Goal: Task Accomplishment & Management: Manage account settings

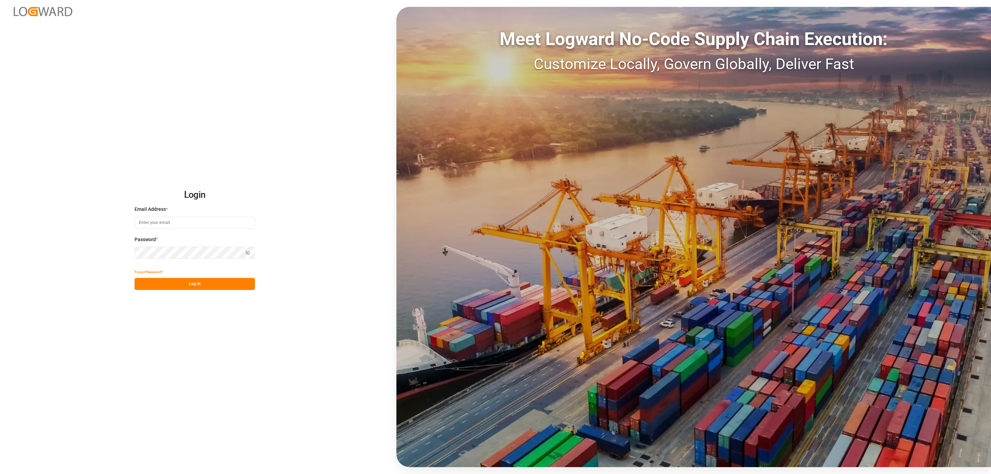
type input "[PERSON_NAME][EMAIL_ADDRESS][DOMAIN_NAME]"
click at [182, 282] on button "Log In" at bounding box center [195, 284] width 120 height 12
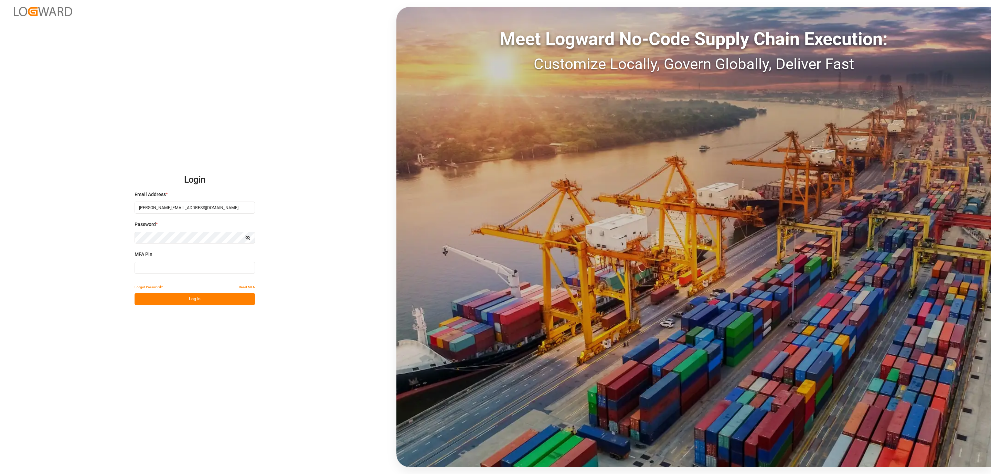
click at [165, 265] on input at bounding box center [195, 268] width 120 height 12
type input "145361"
click at [160, 302] on button "Log In" at bounding box center [195, 299] width 120 height 12
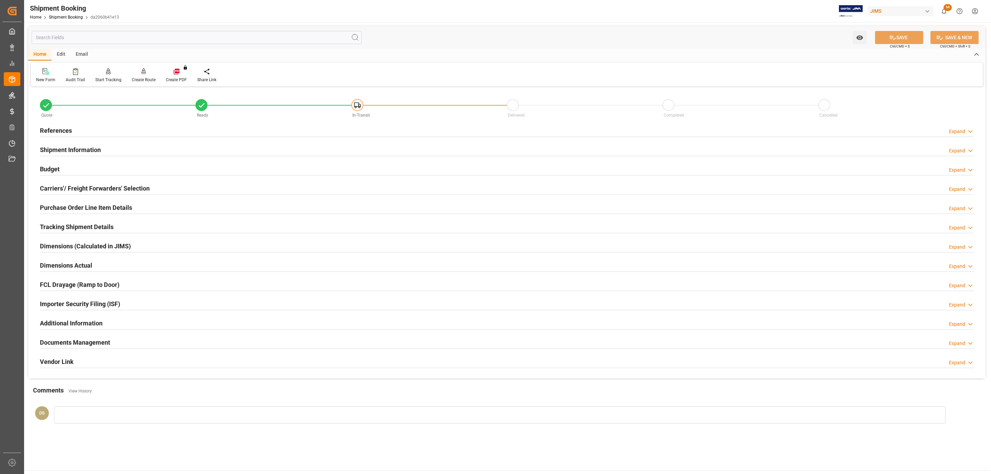
click at [103, 183] on div "Carriers'/ Freight Forwarders' Selection" at bounding box center [95, 187] width 110 height 13
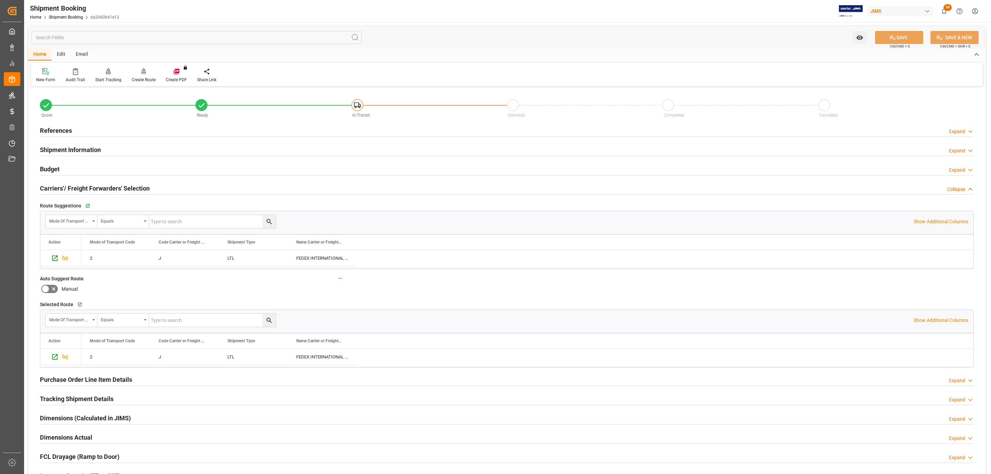
click at [76, 168] on div "Budget Expand" at bounding box center [507, 168] width 934 height 13
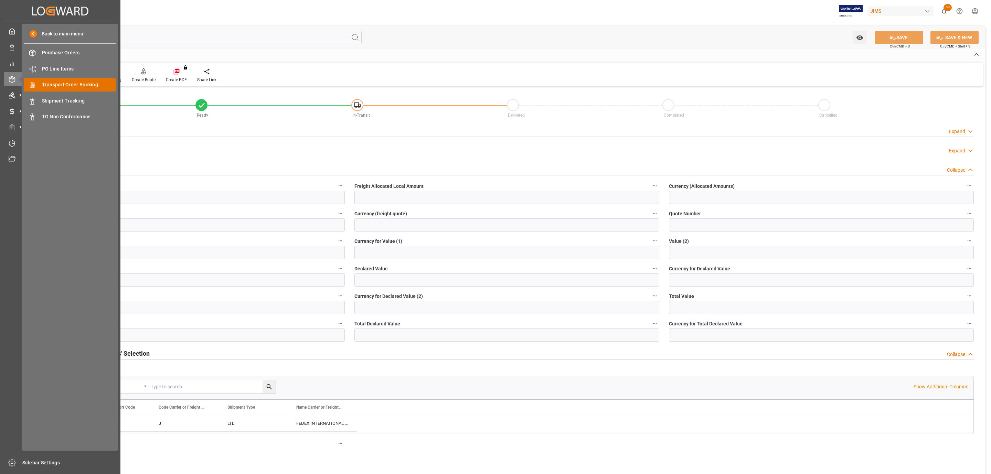
click at [92, 84] on span "Transport Order Booking" at bounding box center [79, 84] width 74 height 7
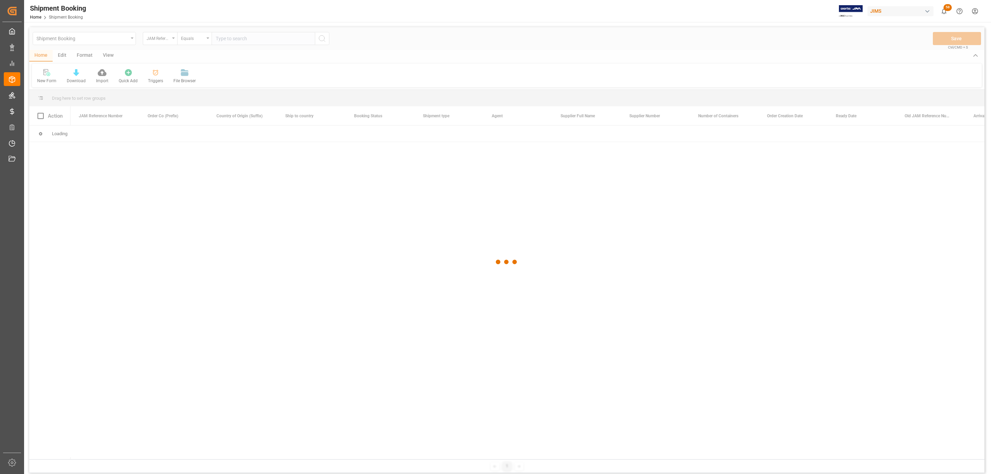
click at [255, 43] on div at bounding box center [506, 262] width 955 height 470
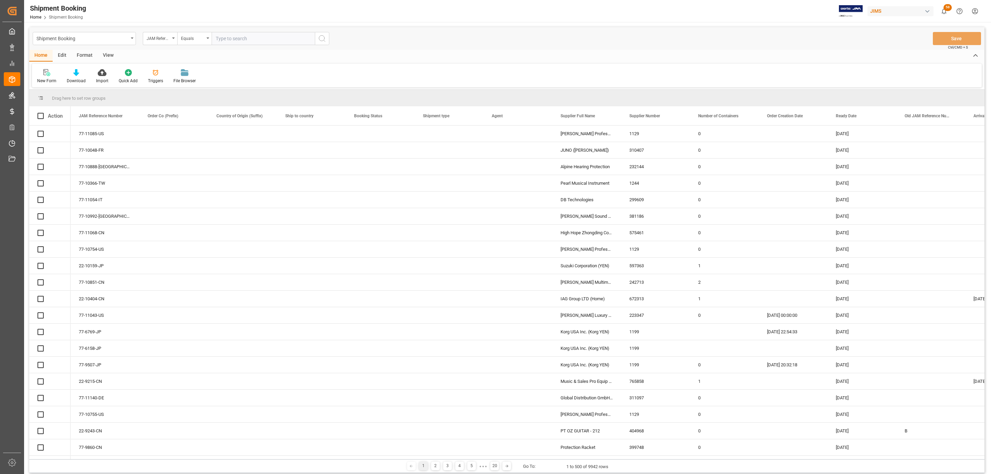
click at [250, 39] on input "text" at bounding box center [263, 38] width 103 height 13
paste input "77-10995-US"
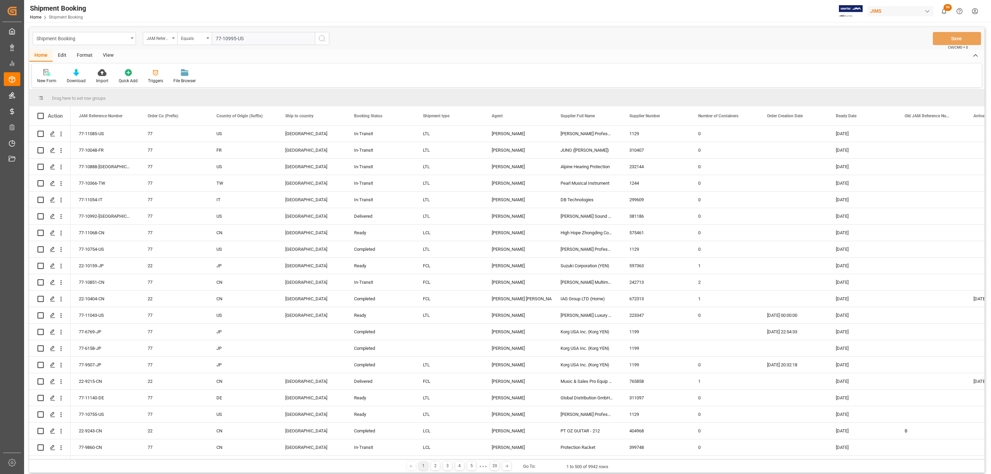
type input "77-10995-US"
click at [328, 38] on button "search button" at bounding box center [322, 38] width 14 height 13
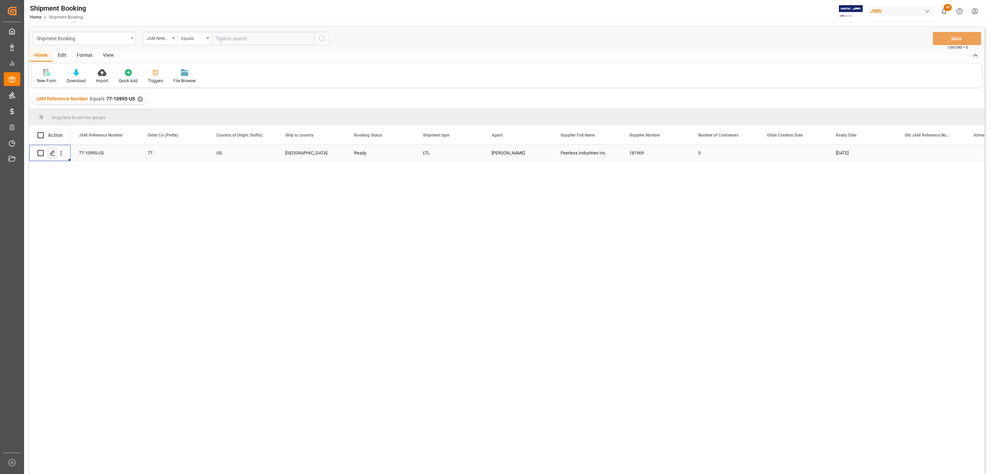
click at [53, 151] on icon "Press SPACE to select this row." at bounding box center [53, 153] width 6 height 6
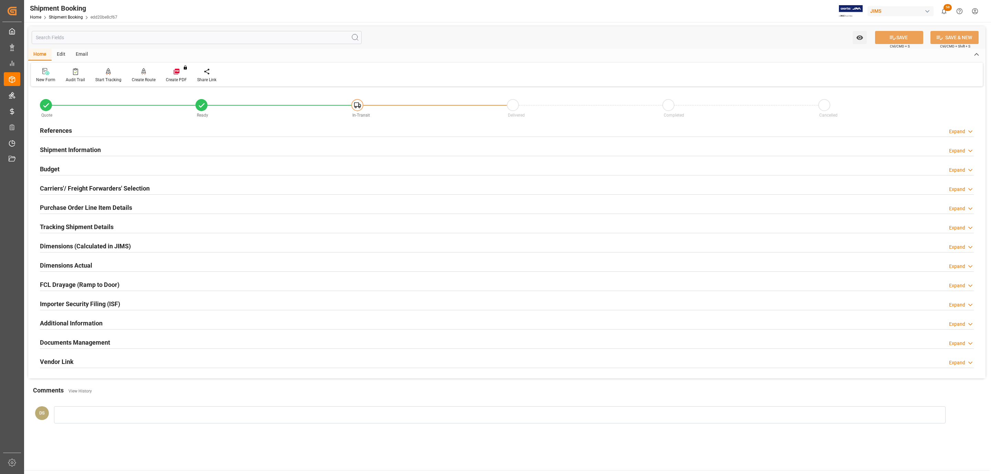
click at [55, 163] on div "Budget" at bounding box center [50, 168] width 20 height 13
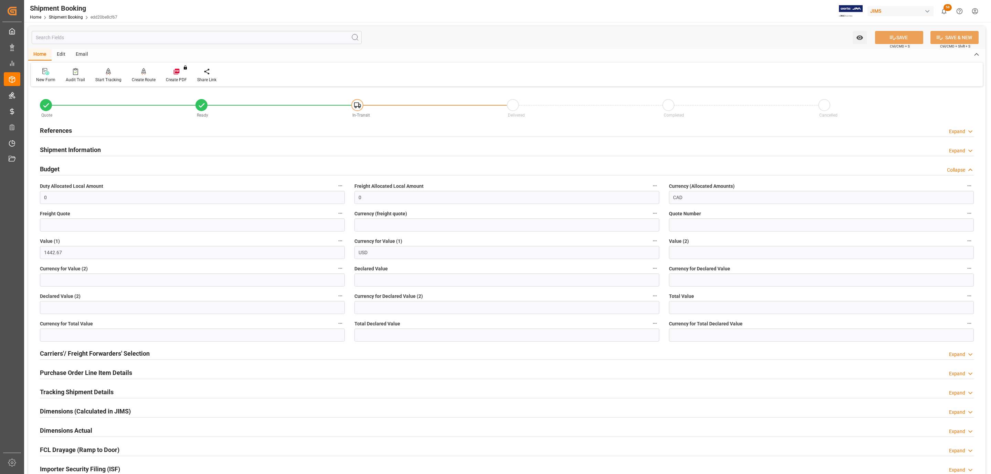
click at [55, 163] on div "Budget" at bounding box center [50, 168] width 20 height 13
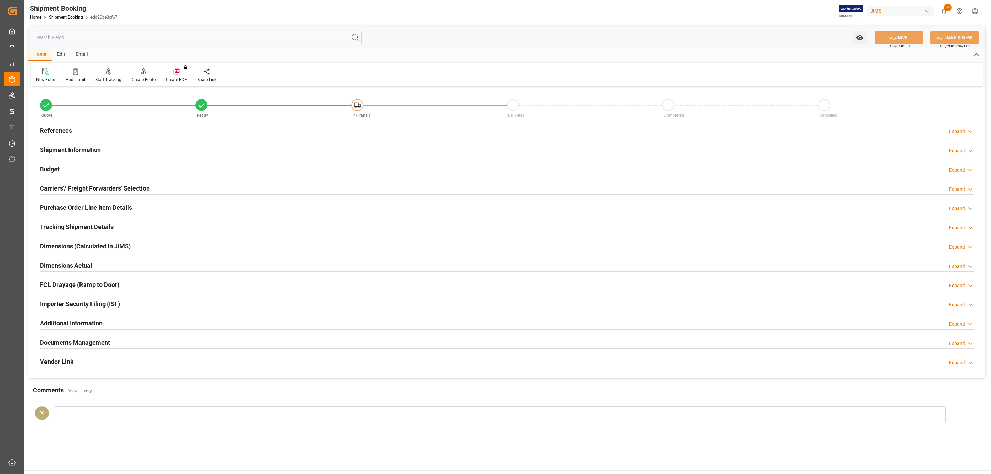
click at [70, 187] on h2 "Carriers'/ Freight Forwarders' Selection" at bounding box center [95, 188] width 110 height 9
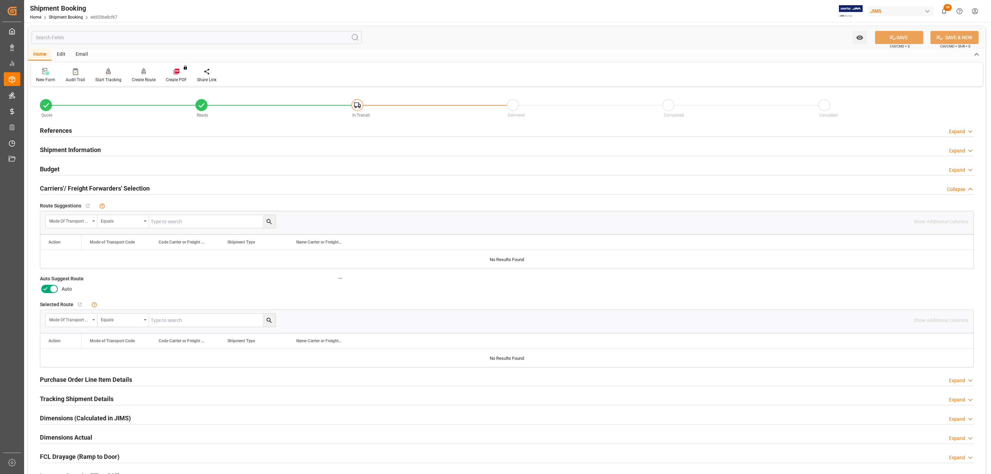
click at [45, 289] on icon at bounding box center [45, 289] width 8 height 8
click at [0, 0] on input "checkbox" at bounding box center [0, 0] width 0 height 0
click at [898, 33] on button "SAVE" at bounding box center [899, 37] width 48 height 13
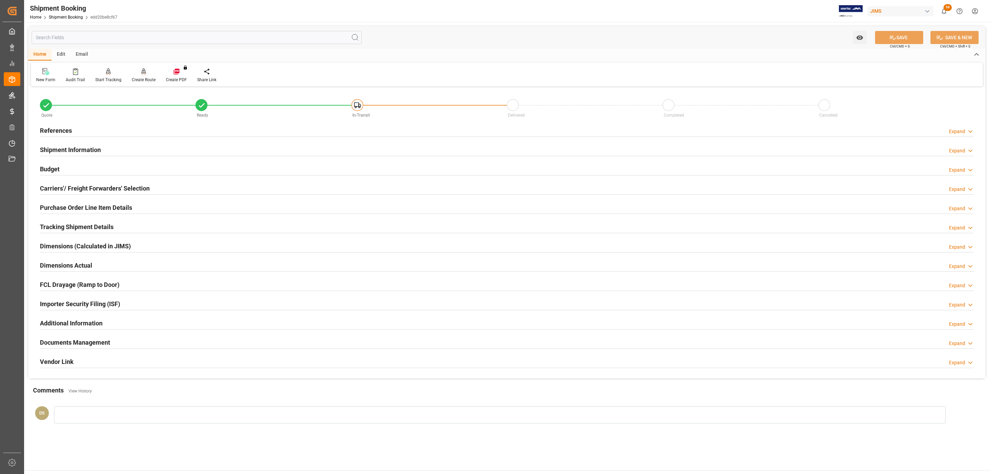
click at [133, 72] on div at bounding box center [144, 71] width 24 height 7
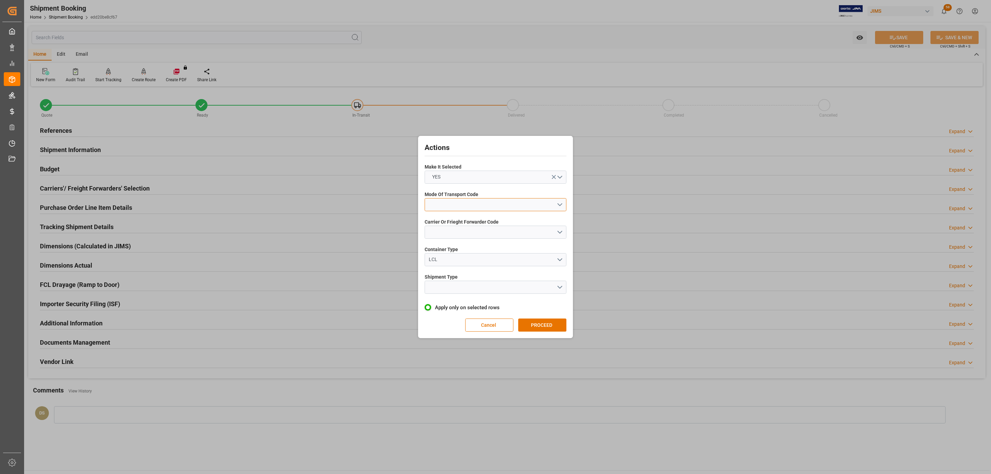
click at [452, 203] on button "open menu" at bounding box center [496, 204] width 142 height 13
click at [459, 238] on div "3- TRUCKR" at bounding box center [495, 235] width 141 height 14
click at [457, 232] on button "open menu" at bounding box center [496, 232] width 142 height 13
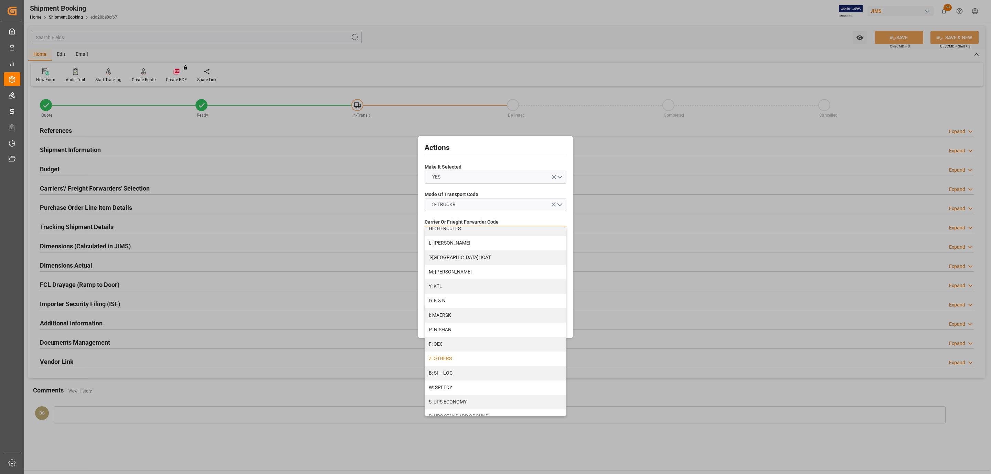
scroll to position [309, 0]
click at [457, 328] on div "Z: OTHERS" at bounding box center [495, 329] width 141 height 14
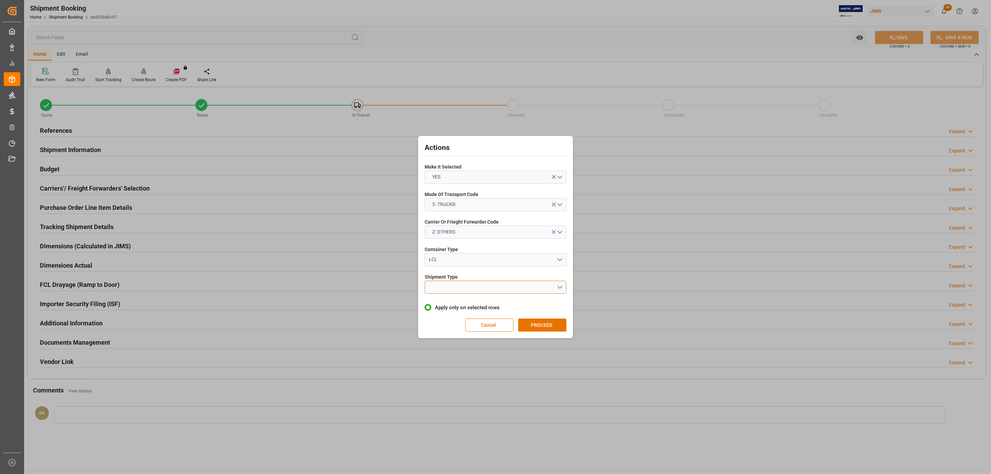
click at [461, 287] on button "open menu" at bounding box center [496, 287] width 142 height 13
click at [461, 287] on div "LTL" at bounding box center [495, 289] width 141 height 14
click at [541, 329] on button "PROCEED" at bounding box center [542, 325] width 48 height 13
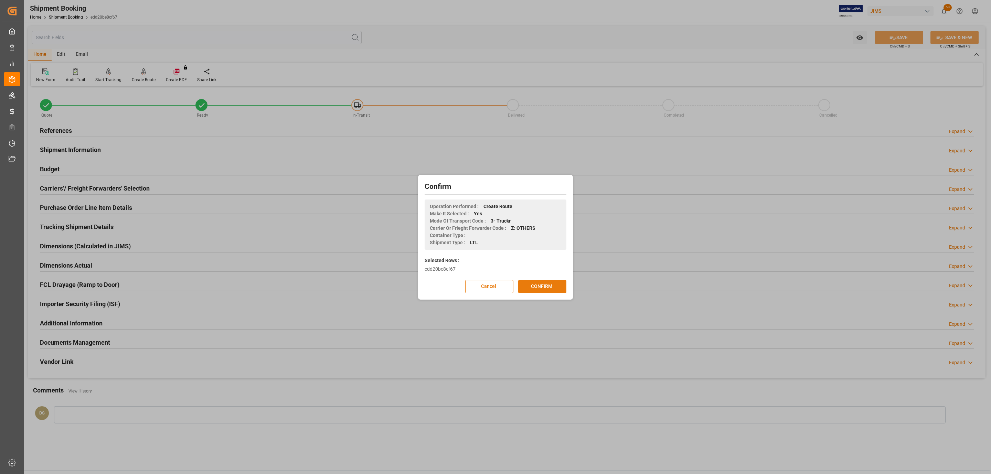
click at [553, 292] on button "CONFIRM" at bounding box center [542, 286] width 48 height 13
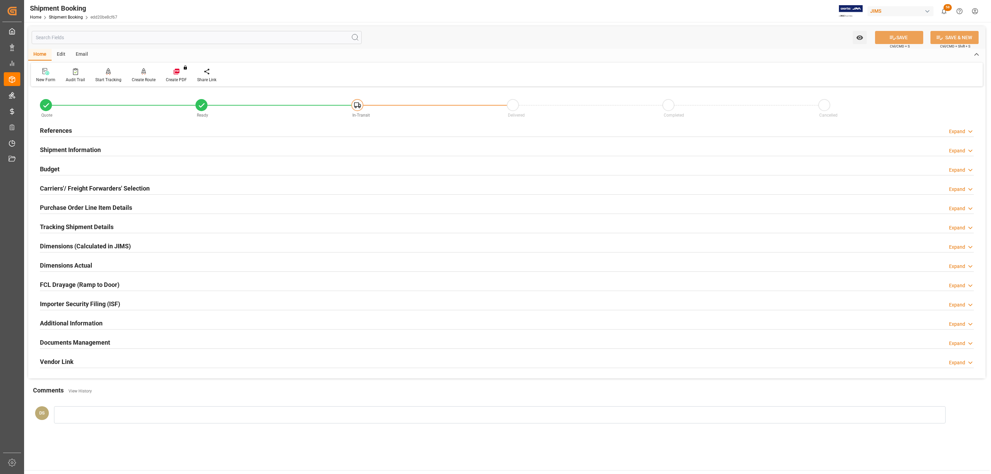
click at [78, 229] on h2 "Tracking Shipment Details" at bounding box center [77, 226] width 74 height 9
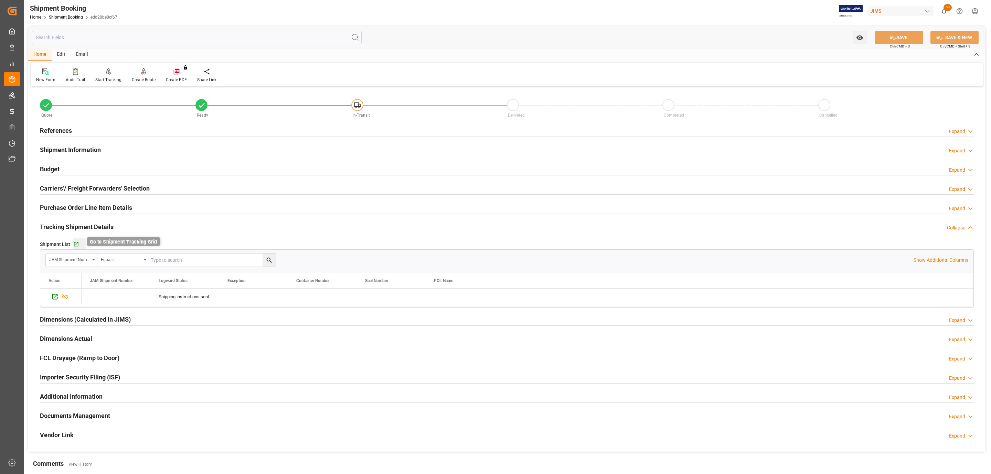
click at [76, 243] on icon "button" at bounding box center [76, 245] width 6 height 6
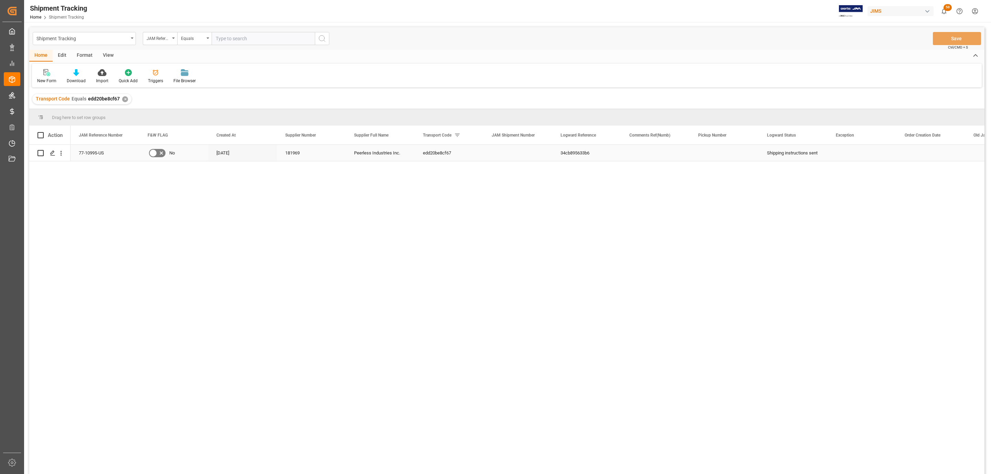
click at [52, 147] on div "Press SPACE to select this row." at bounding box center [61, 153] width 18 height 13
click at [50, 151] on icon "Press SPACE to select this row." at bounding box center [53, 153] width 6 height 6
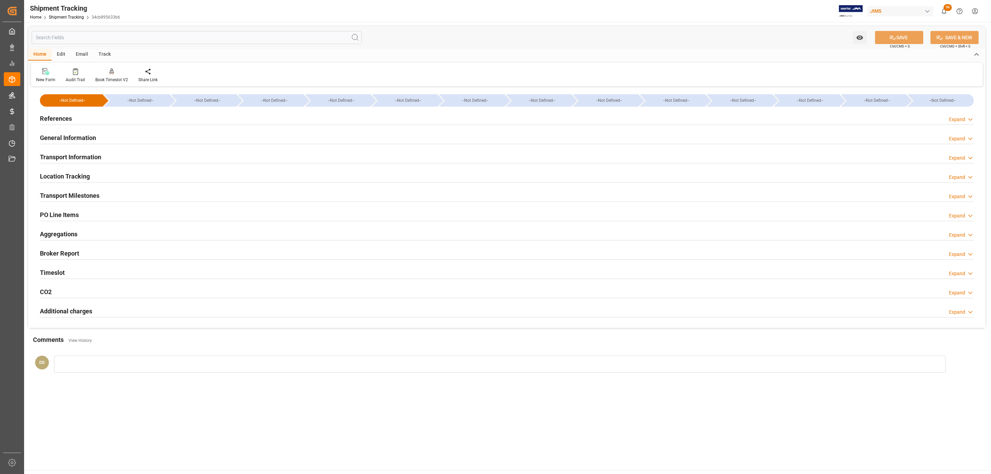
type input "[DATE]"
click at [90, 117] on div "References Expand" at bounding box center [507, 118] width 934 height 13
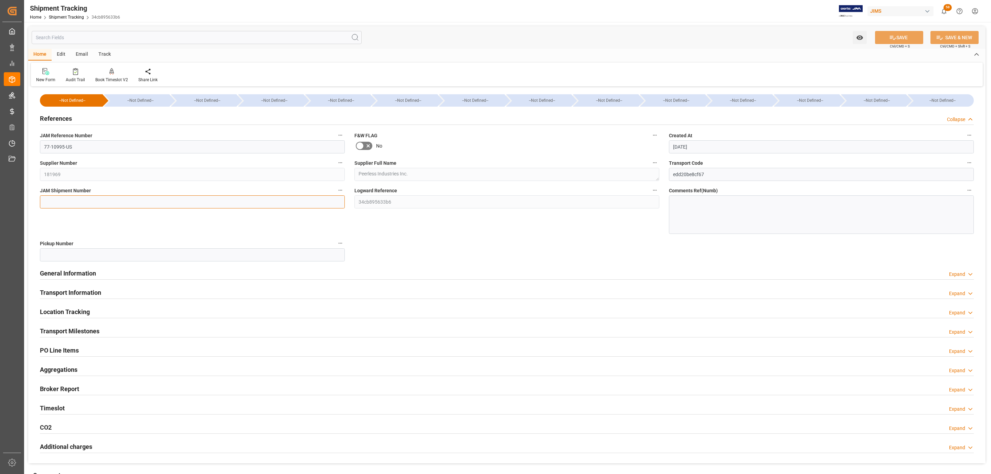
click at [107, 205] on input at bounding box center [192, 201] width 305 height 13
paste input "73098"
type input "73098"
click at [909, 39] on button "SAVE" at bounding box center [899, 37] width 48 height 13
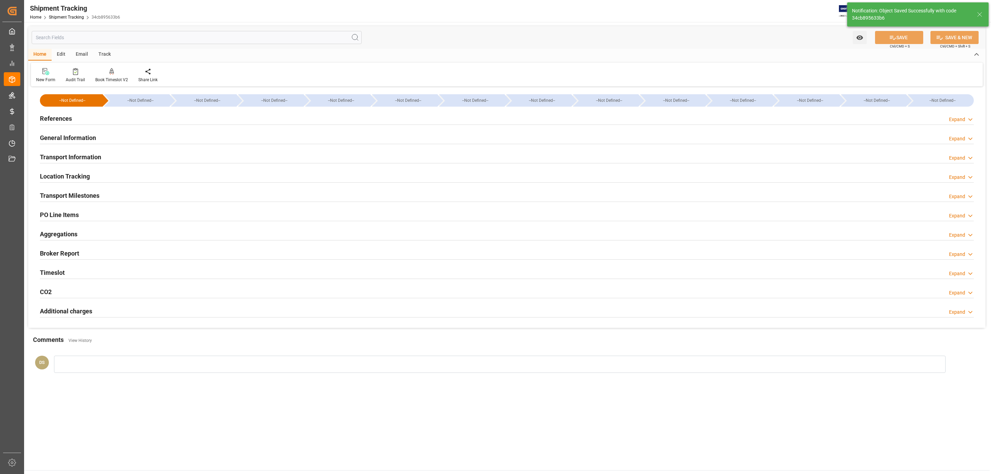
click at [72, 195] on h2 "Transport Milestones" at bounding box center [70, 195] width 60 height 9
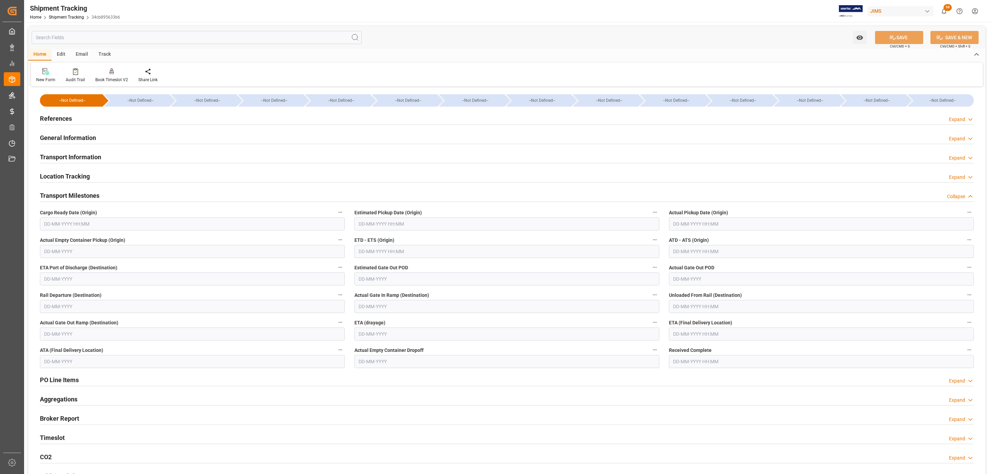
click at [51, 224] on input "text" at bounding box center [192, 224] width 305 height 13
click at [87, 293] on span "18" at bounding box center [89, 293] width 4 height 5
type input "18-09-2025 00:00"
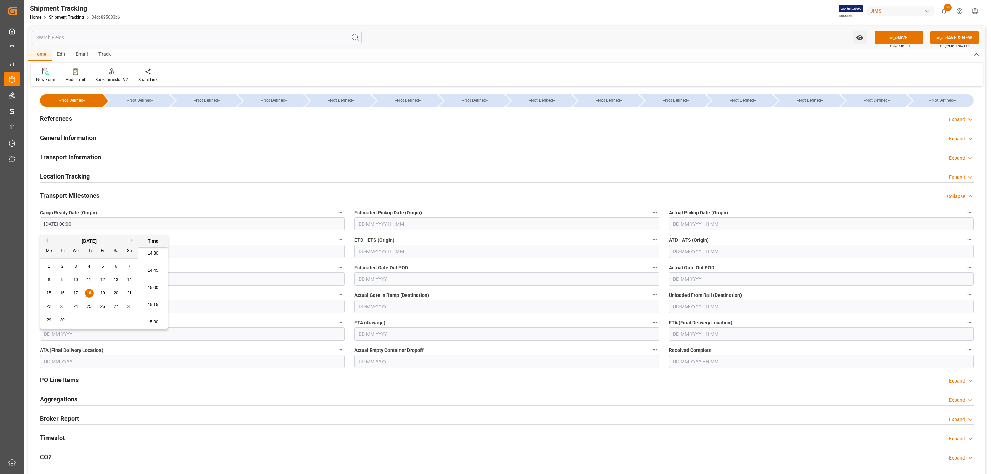
click at [378, 221] on input "text" at bounding box center [506, 224] width 305 height 13
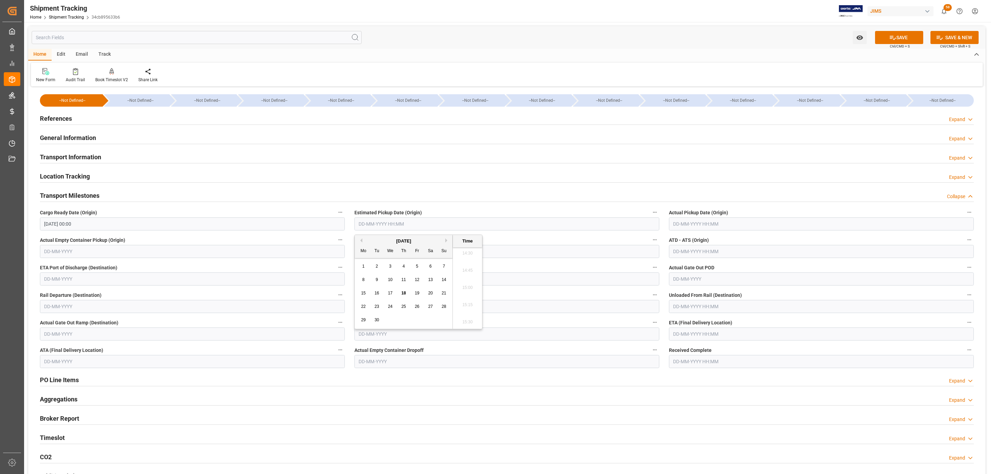
click at [402, 293] on span "18" at bounding box center [403, 293] width 4 height 5
type input "18-09-2025 00:00"
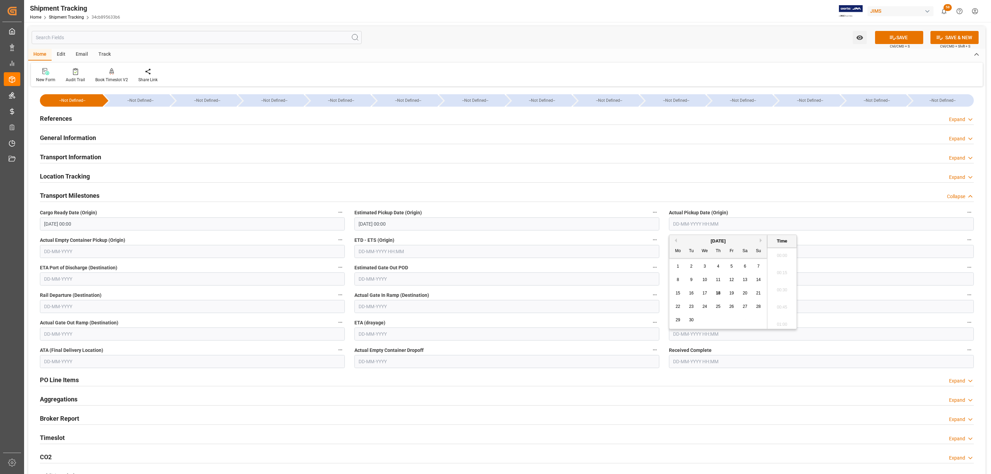
click at [708, 218] on input "text" at bounding box center [821, 224] width 305 height 13
click at [716, 293] on div "18" at bounding box center [718, 293] width 9 height 8
type input "18-09-2025 00:00"
click at [684, 338] on input "text" at bounding box center [821, 334] width 305 height 13
click at [704, 417] on span "24" at bounding box center [704, 416] width 4 height 5
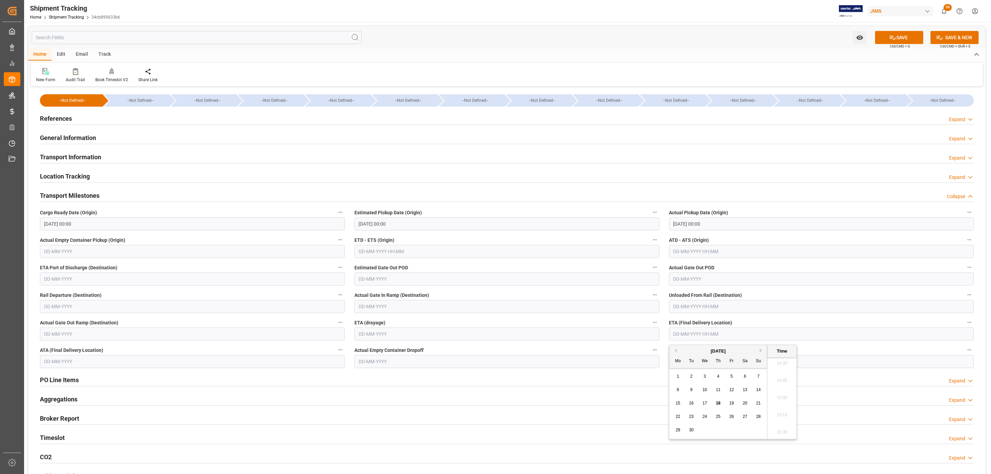
type input "24-09-2025 00:00"
click at [889, 38] on icon at bounding box center [892, 37] width 7 height 7
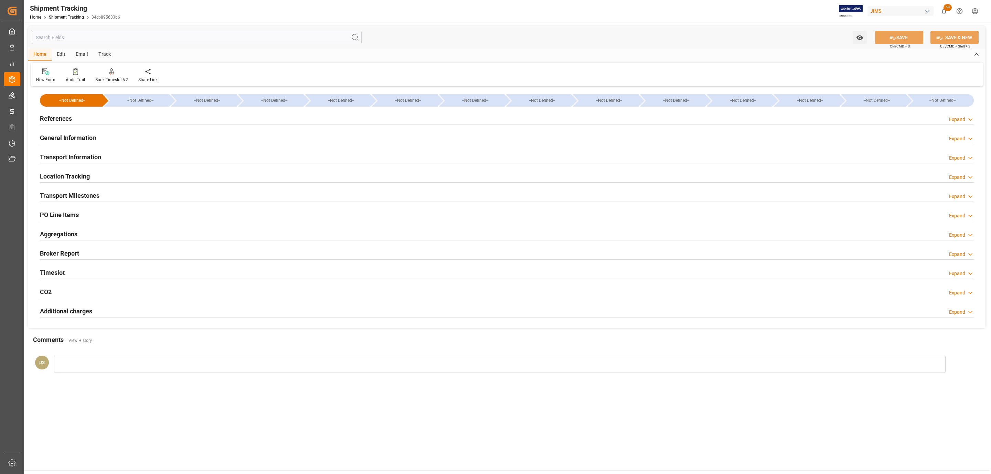
click at [101, 193] on div "Transport Milestones Expand" at bounding box center [507, 195] width 934 height 13
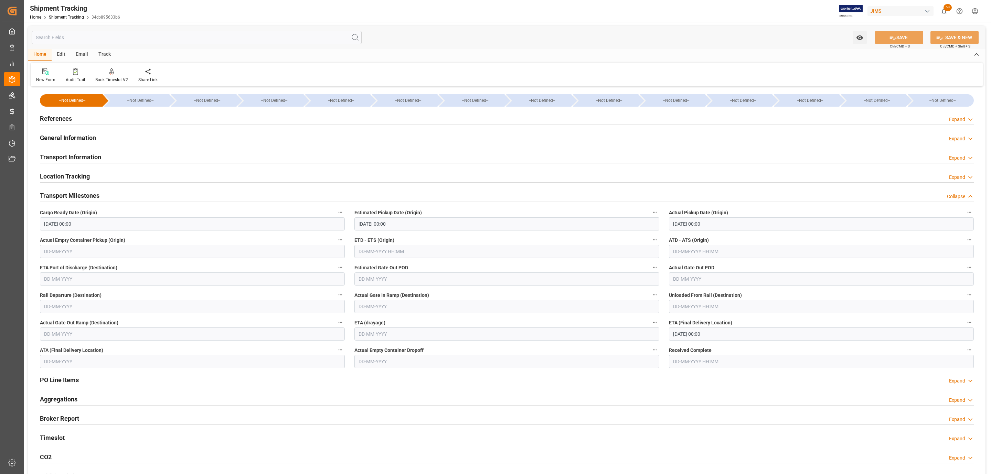
click at [87, 156] on h2 "Transport Information" at bounding box center [70, 156] width 61 height 9
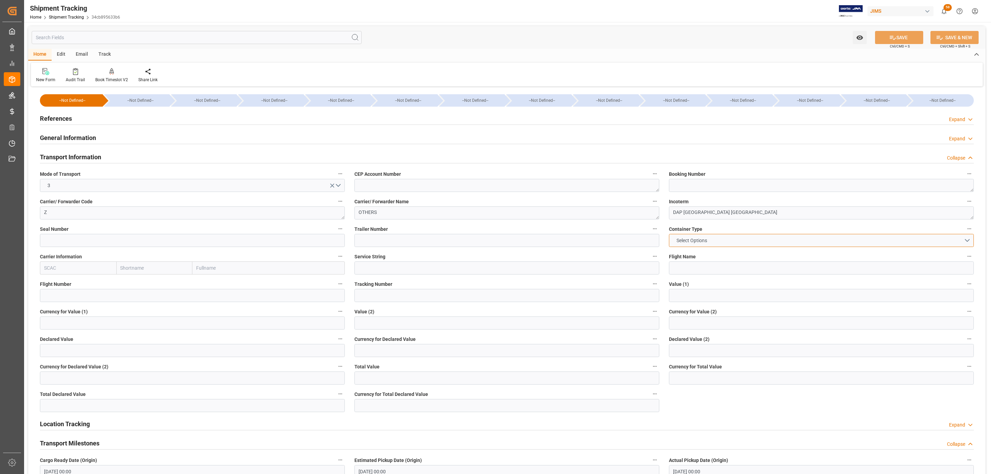
click at [700, 240] on span "Select Options" at bounding box center [692, 240] width 38 height 7
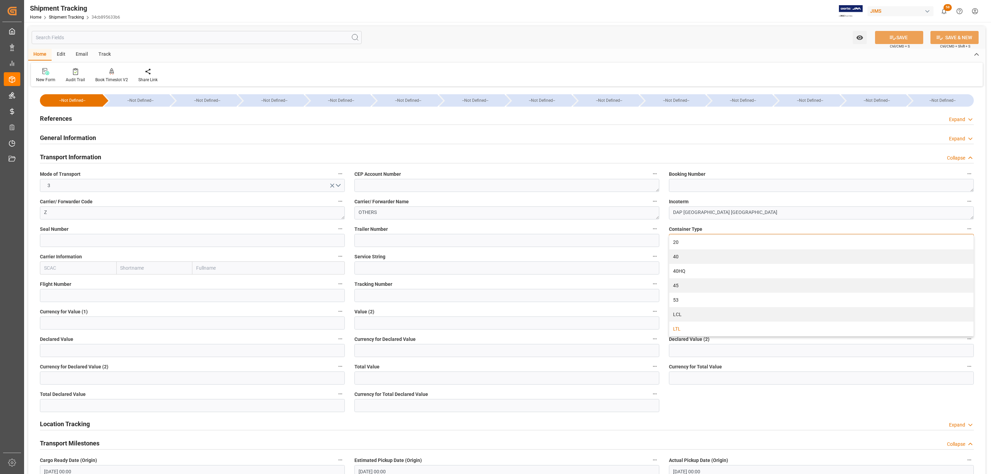
click at [684, 325] on div "LTL" at bounding box center [821, 329] width 304 height 14
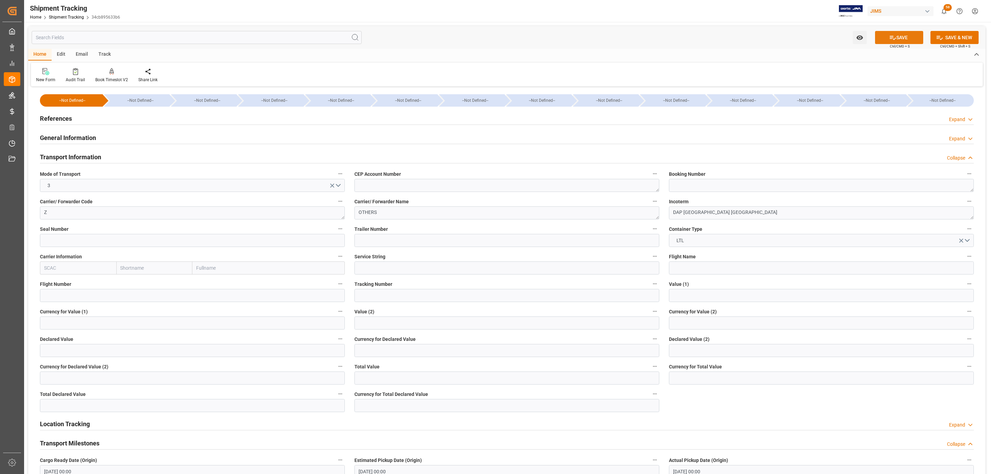
click at [891, 32] on button "SAVE" at bounding box center [899, 37] width 48 height 13
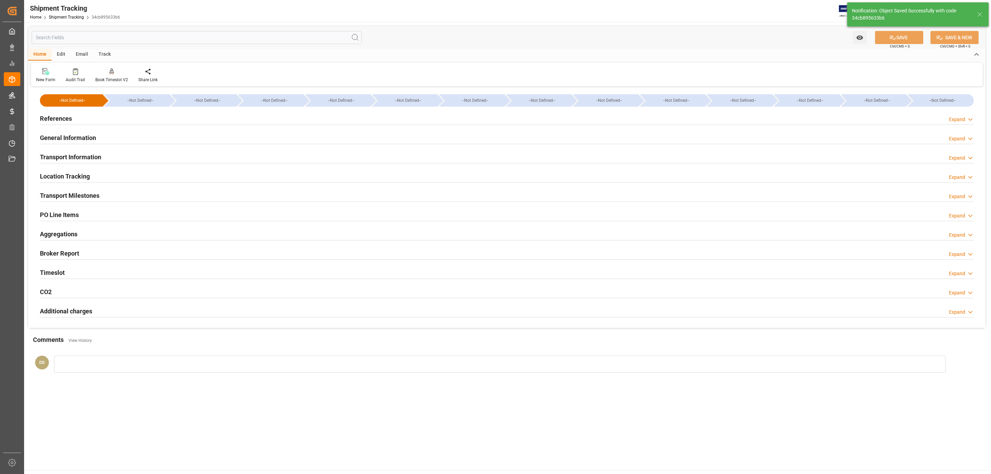
drag, startPoint x: 376, startPoint y: 242, endPoint x: 115, endPoint y: 154, distance: 275.7
click at [114, 154] on div "Transport Information Expand" at bounding box center [507, 156] width 934 height 13
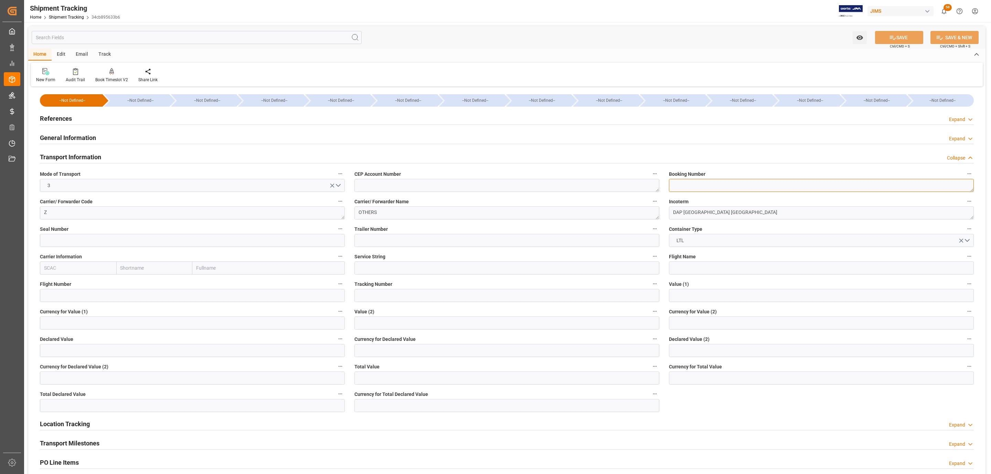
drag, startPoint x: 739, startPoint y: 192, endPoint x: 720, endPoint y: 186, distance: 20.4
paste textarea "3,659.63"
type textarea "3,659.63"
paste textarea "SANPER215229"
type textarea "SANPER215229"
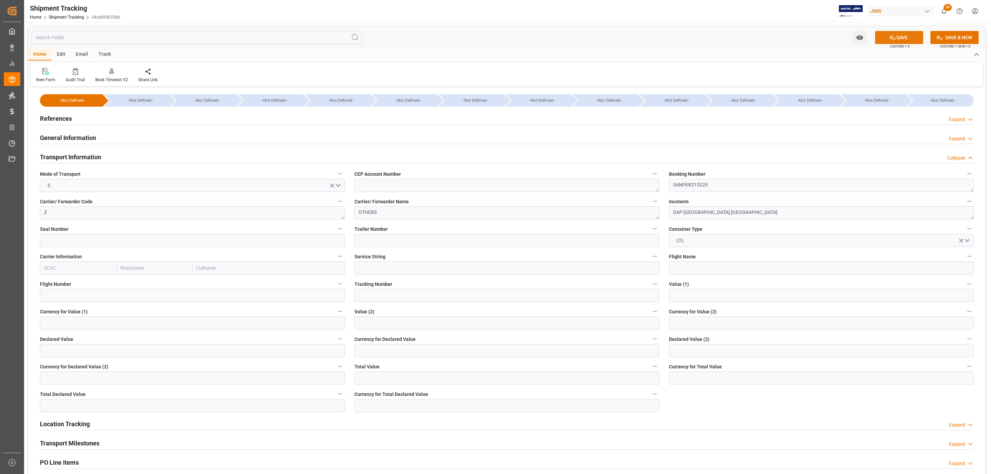
drag, startPoint x: 900, startPoint y: 28, endPoint x: 901, endPoint y: 31, distance: 3.8
click at [901, 31] on div "Watch Option SAVE Ctrl/CMD + S SAVE & NEW Ctrl/CMD + Shift + S" at bounding box center [506, 37] width 957 height 23
click at [901, 31] on button "SAVE" at bounding box center [899, 37] width 48 height 13
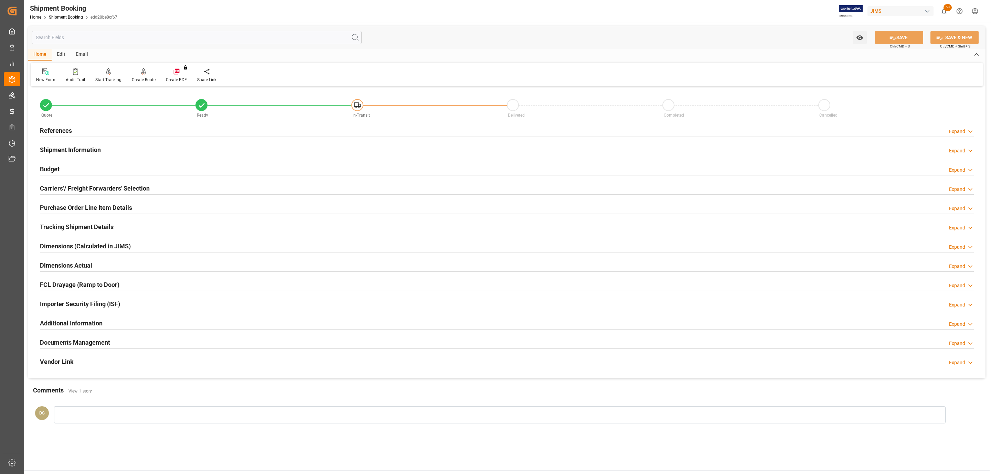
click at [67, 151] on h2 "Shipment Information" at bounding box center [70, 149] width 61 height 9
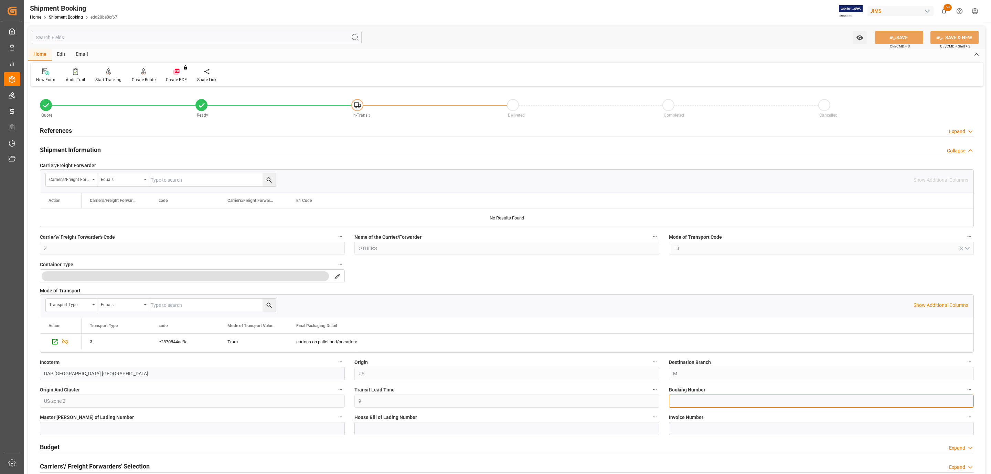
paste input "SANPER215229"
type input "SANPER215229"
click at [921, 35] on button "SAVE" at bounding box center [899, 37] width 48 height 13
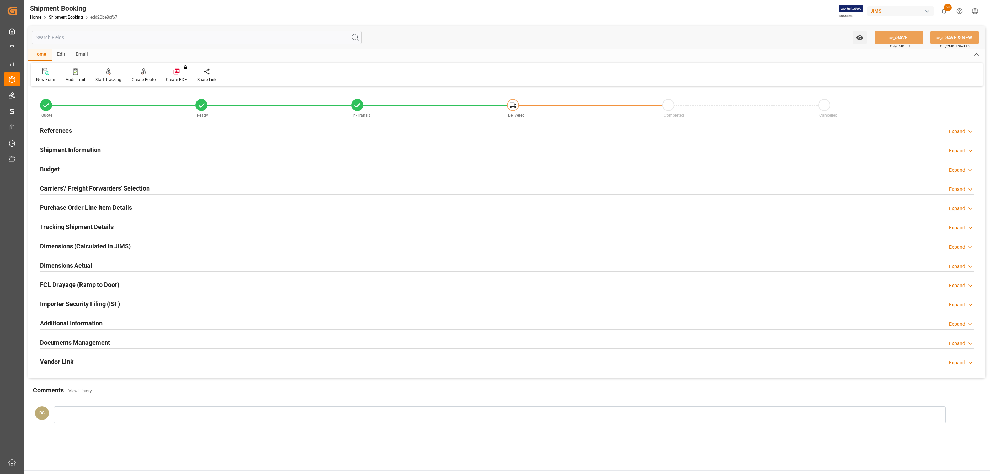
click at [163, 186] on div "Carriers'/ Freight Forwarders' Selection Expand" at bounding box center [507, 187] width 934 height 13
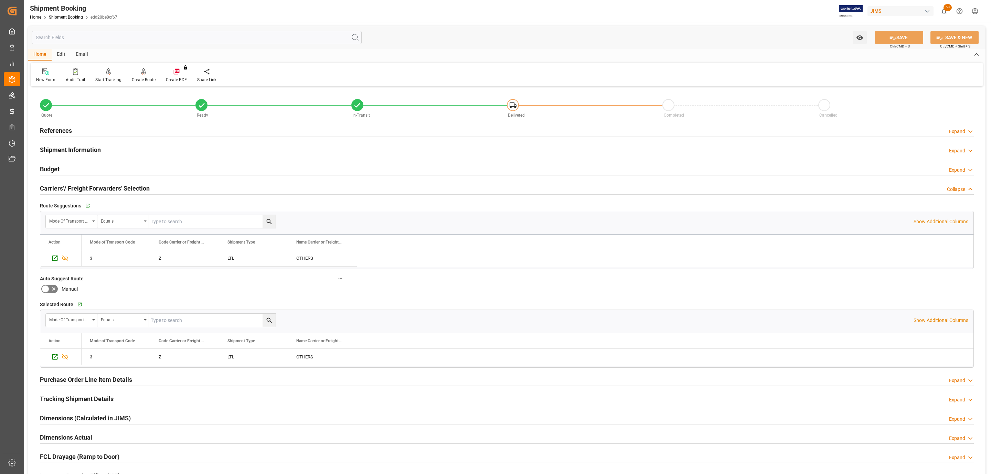
click at [65, 170] on div "Budget Expand" at bounding box center [507, 168] width 934 height 13
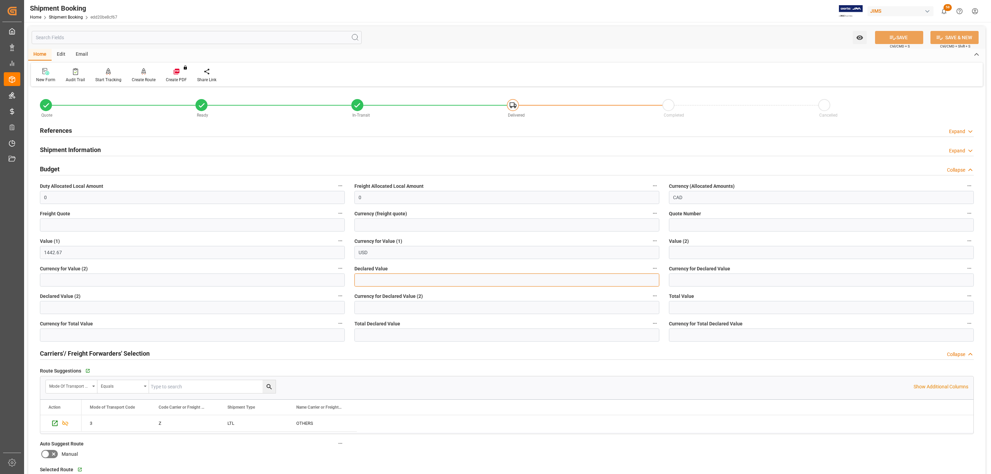
click at [398, 285] on input "text" at bounding box center [506, 280] width 305 height 13
paste input "text"
type input "3659.63"
type input "USD"
click at [881, 38] on button "SAVE" at bounding box center [899, 37] width 48 height 13
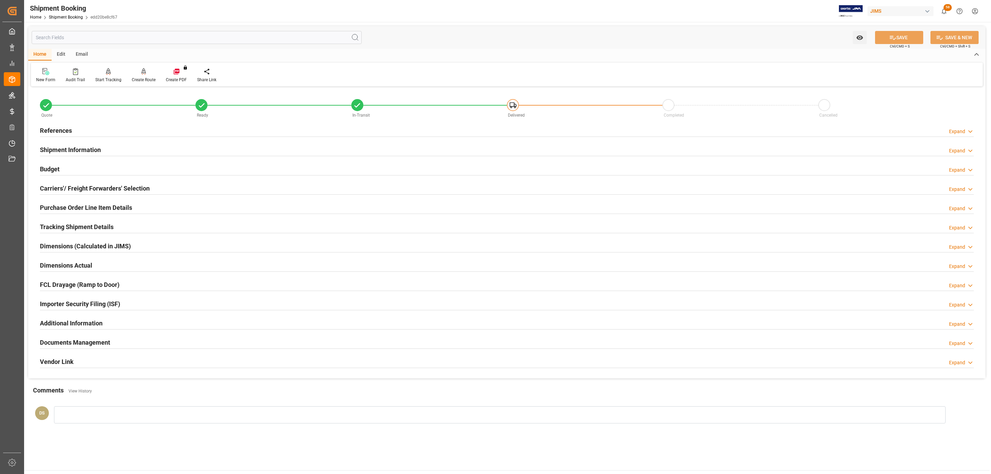
click at [230, 185] on div "Carriers'/ Freight Forwarders' Selection Expand" at bounding box center [507, 187] width 934 height 13
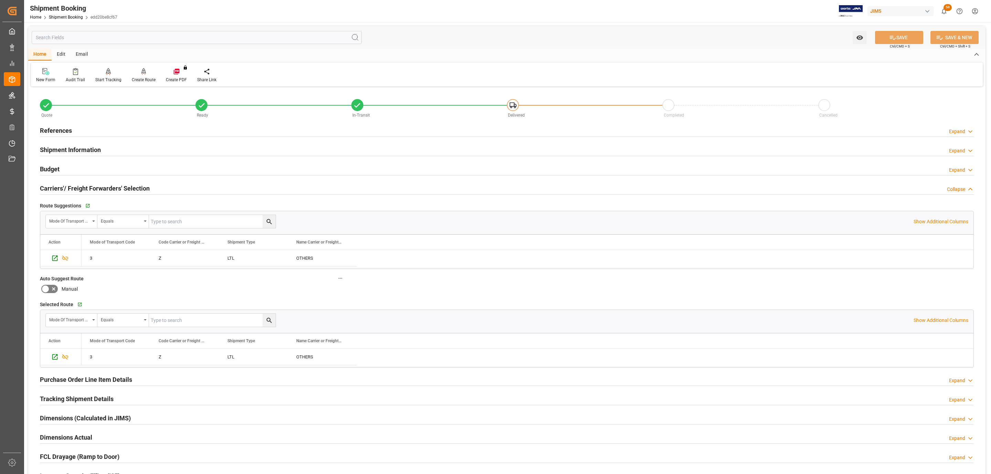
click at [138, 168] on div "Budget Expand" at bounding box center [507, 168] width 934 height 13
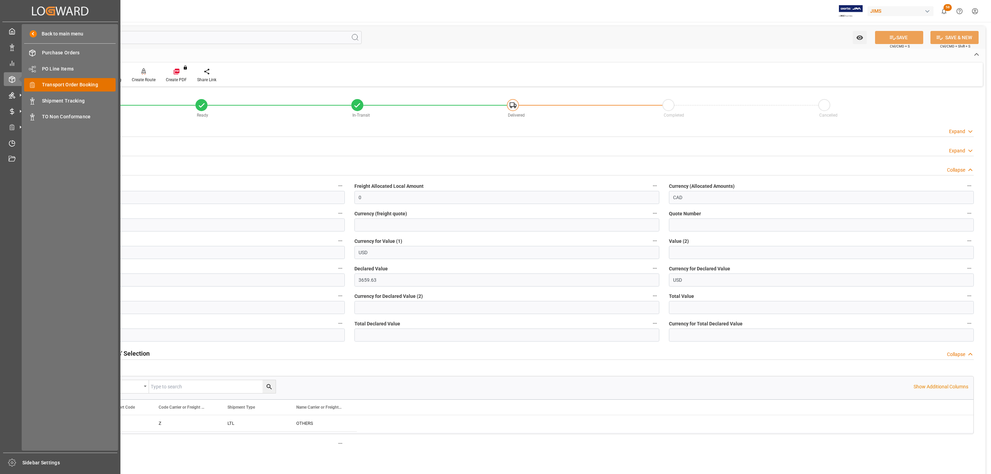
click at [84, 84] on span "Transport Order Booking" at bounding box center [79, 84] width 74 height 7
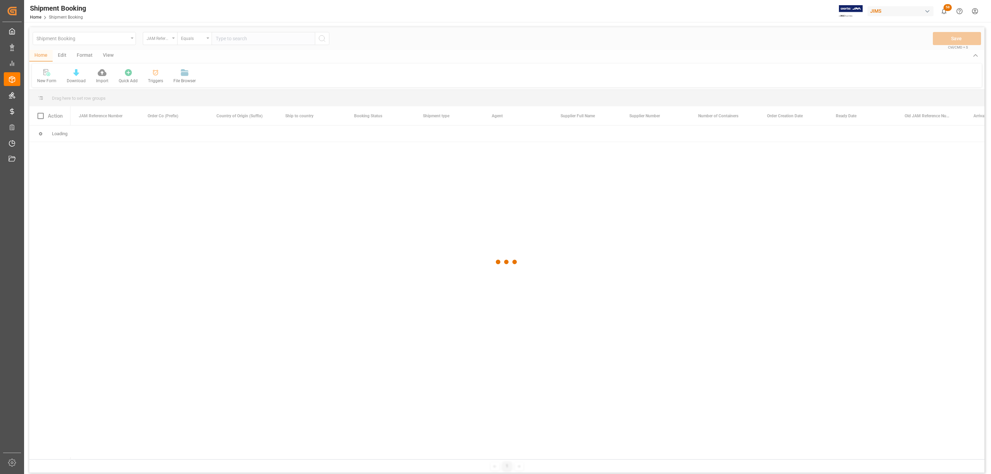
paste input "77-11154-US"
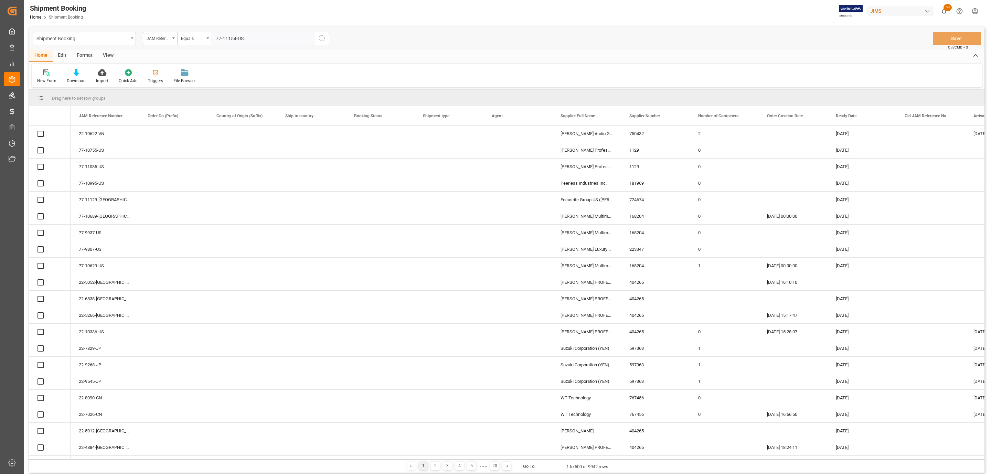
type input "77-11154-US"
click at [322, 39] on icon "search button" at bounding box center [322, 38] width 8 height 8
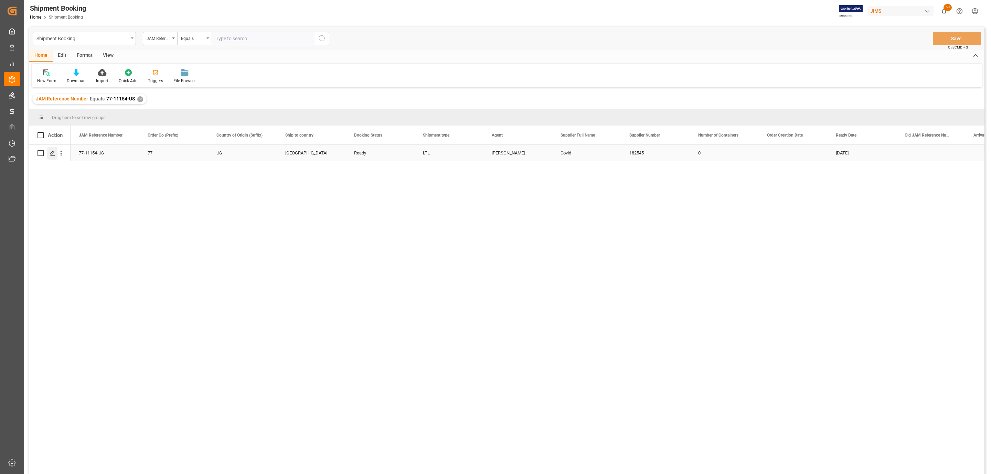
click at [53, 150] on icon "Press SPACE to select this row." at bounding box center [53, 153] width 6 height 6
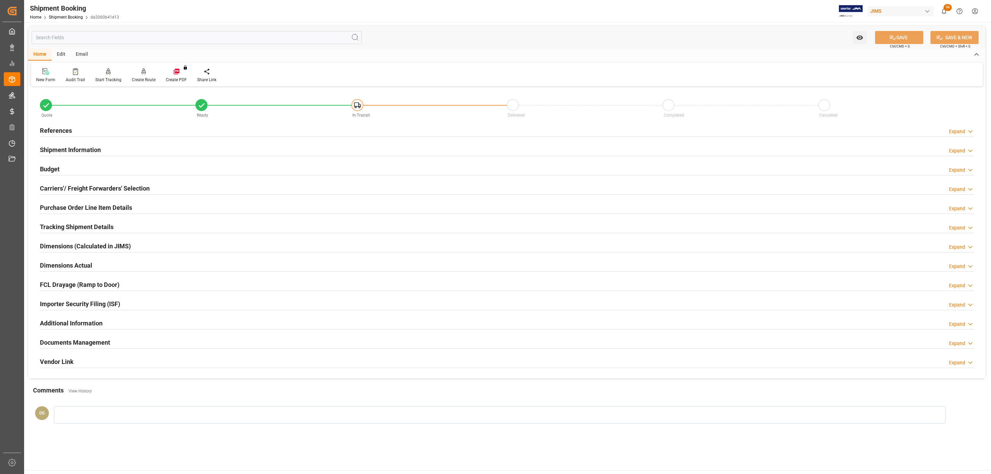
click at [63, 166] on div "Budget Expand" at bounding box center [507, 168] width 934 height 13
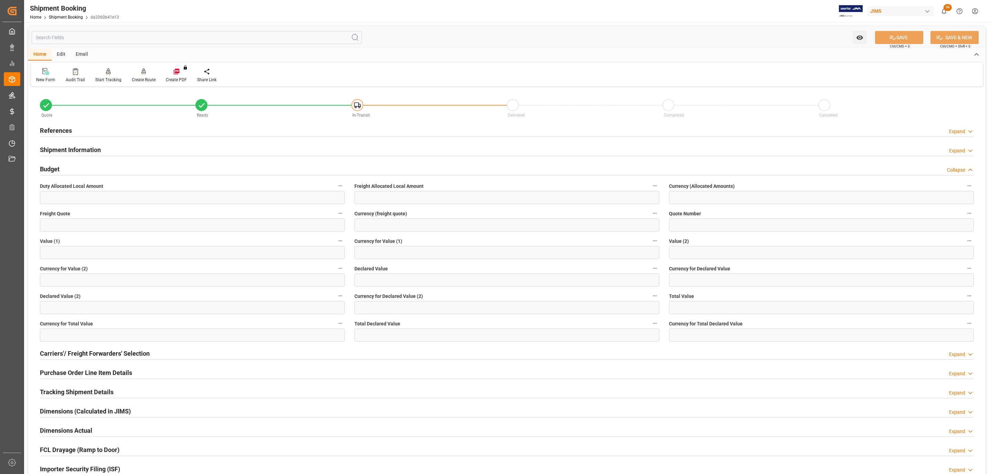
click at [60, 129] on h2 "References" at bounding box center [56, 130] width 32 height 9
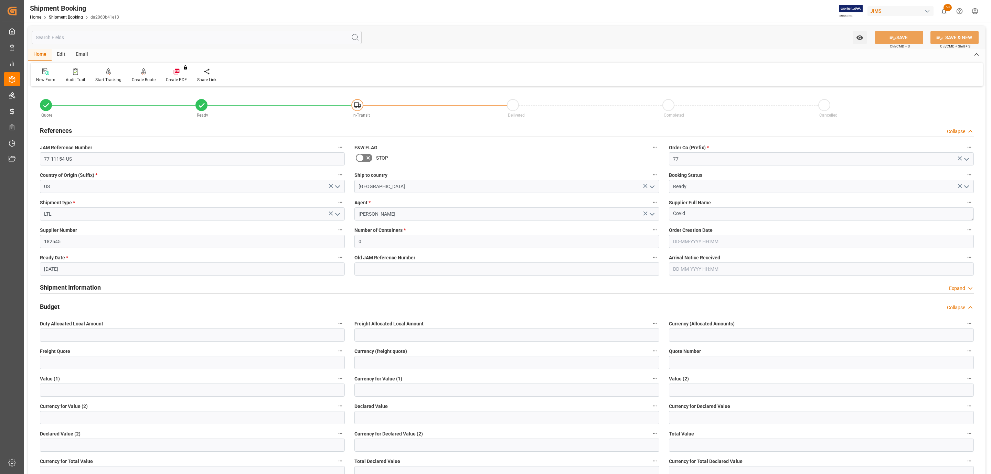
click at [60, 129] on h2 "References" at bounding box center [56, 130] width 32 height 9
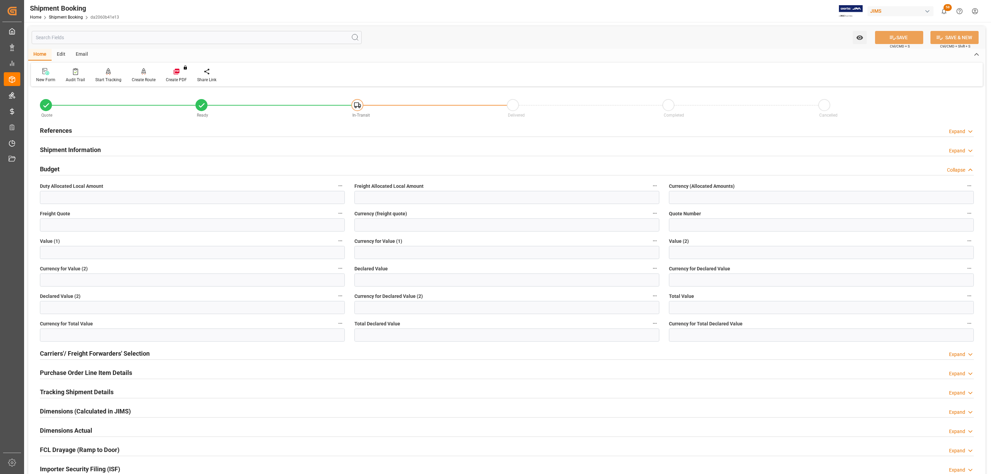
click at [81, 126] on div "References Expand" at bounding box center [507, 130] width 934 height 13
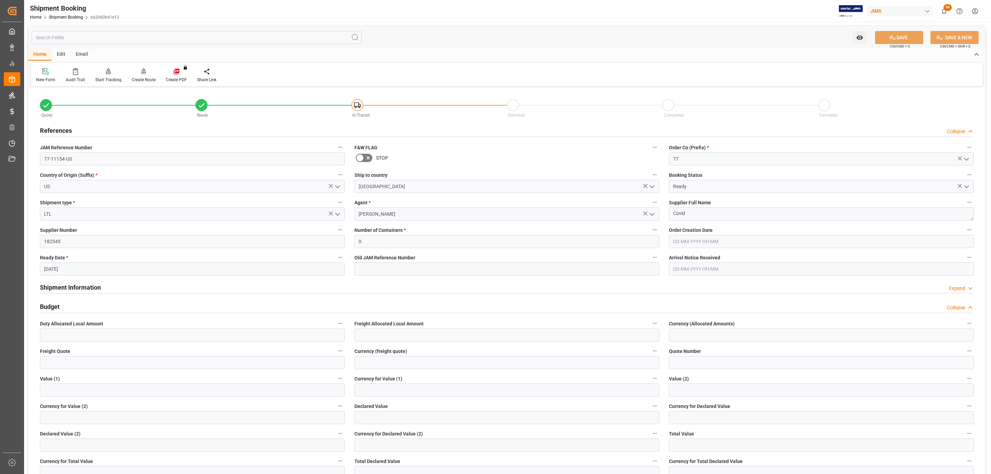
click at [81, 126] on div "References Collapse" at bounding box center [507, 130] width 934 height 13
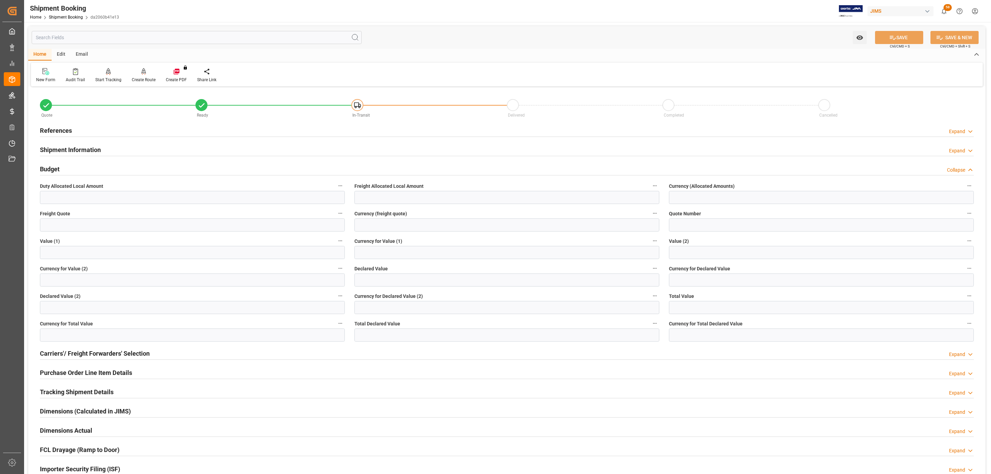
drag, startPoint x: 63, startPoint y: 233, endPoint x: 64, endPoint y: 228, distance: 4.5
click at [63, 232] on div "Freight Quote" at bounding box center [192, 221] width 315 height 28
click at [64, 226] on input "text" at bounding box center [192, 225] width 305 height 13
type input "52"
type input "usd"
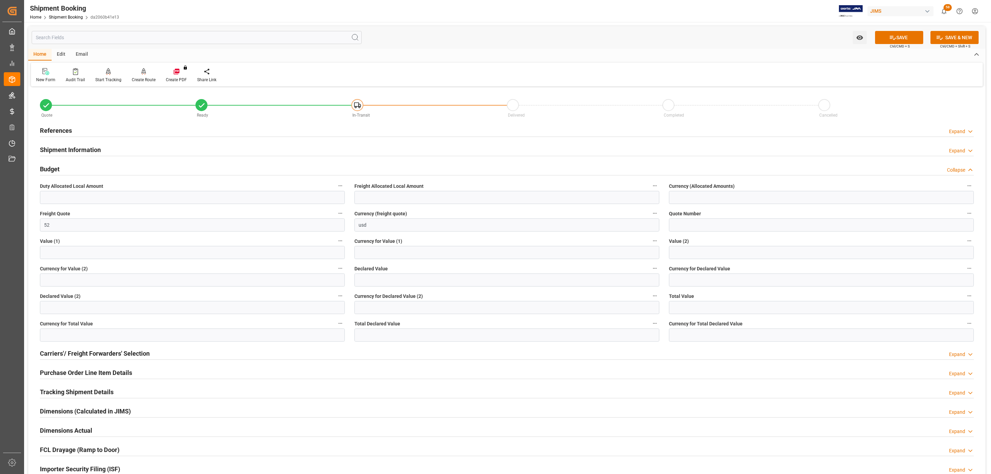
click at [913, 35] on button "SAVE" at bounding box center [899, 37] width 48 height 13
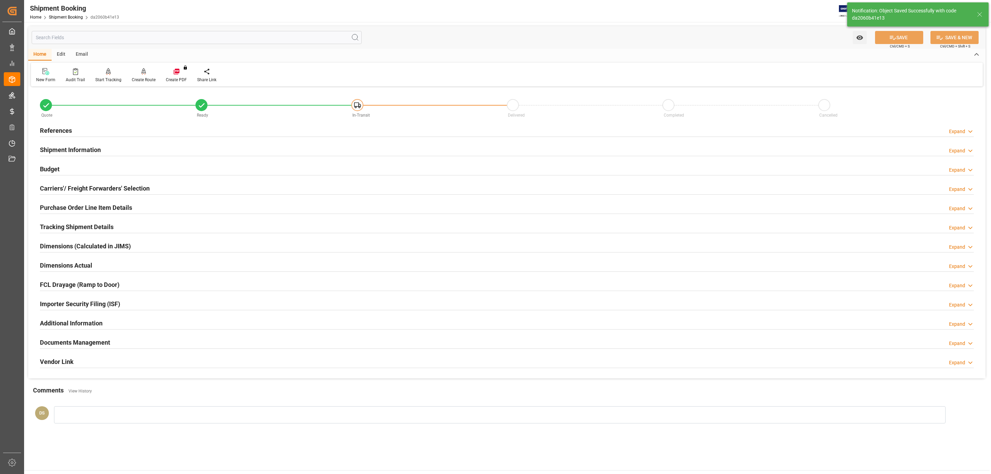
click at [57, 230] on h2 "Tracking Shipment Details" at bounding box center [77, 226] width 74 height 9
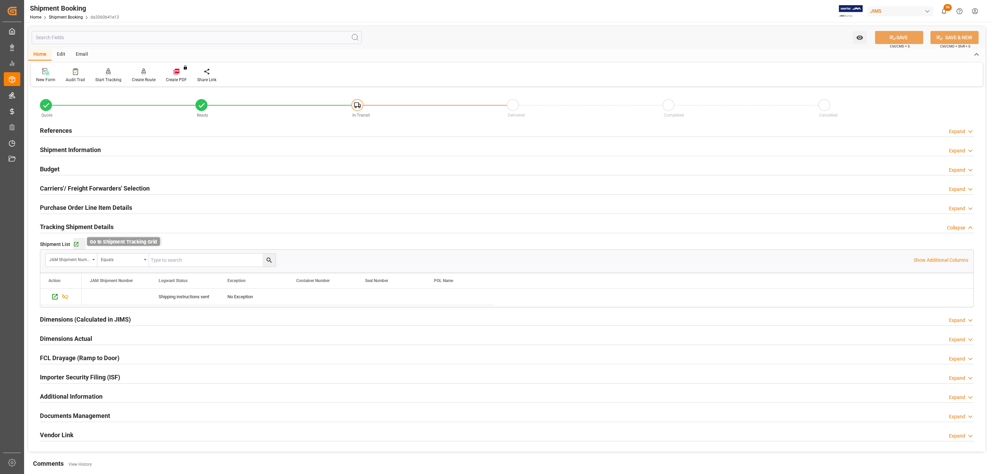
click at [75, 243] on icon "button" at bounding box center [76, 245] width 6 height 6
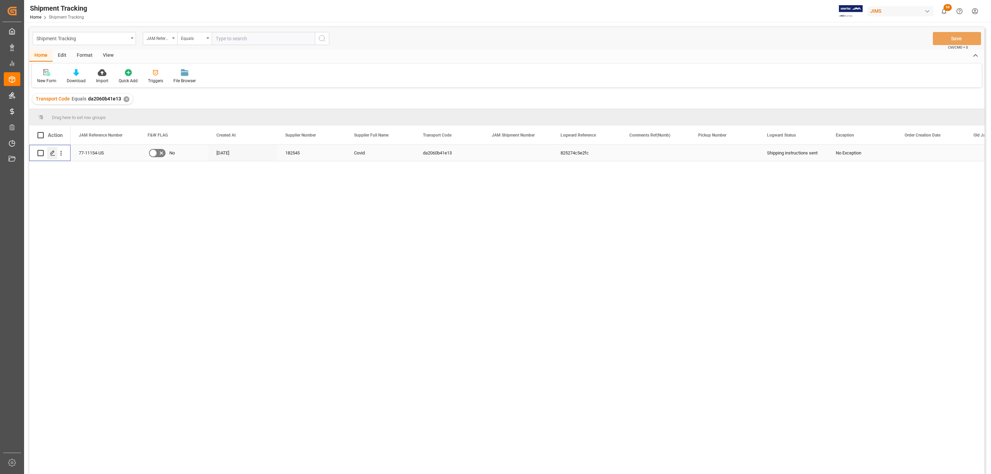
click at [51, 153] on icon "Press SPACE to select this row." at bounding box center [53, 153] width 6 height 6
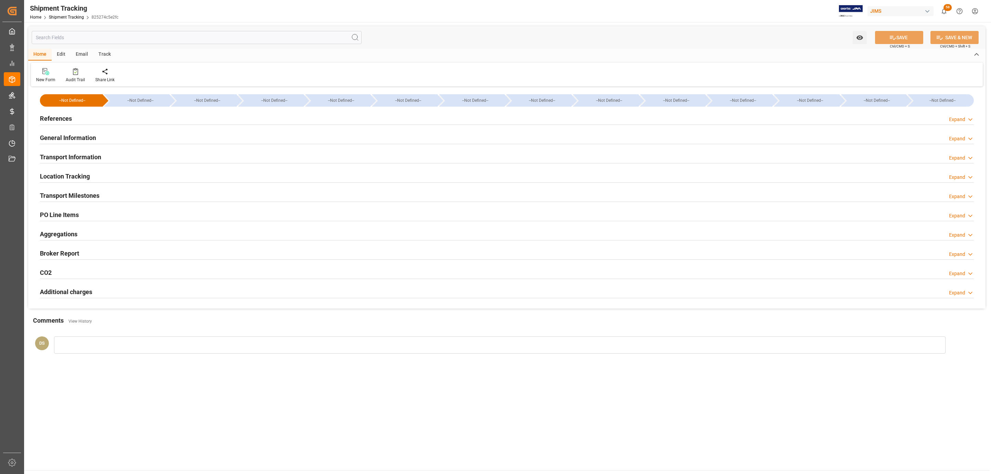
type input "[DATE]"
click at [78, 116] on div "References Expand" at bounding box center [507, 118] width 934 height 13
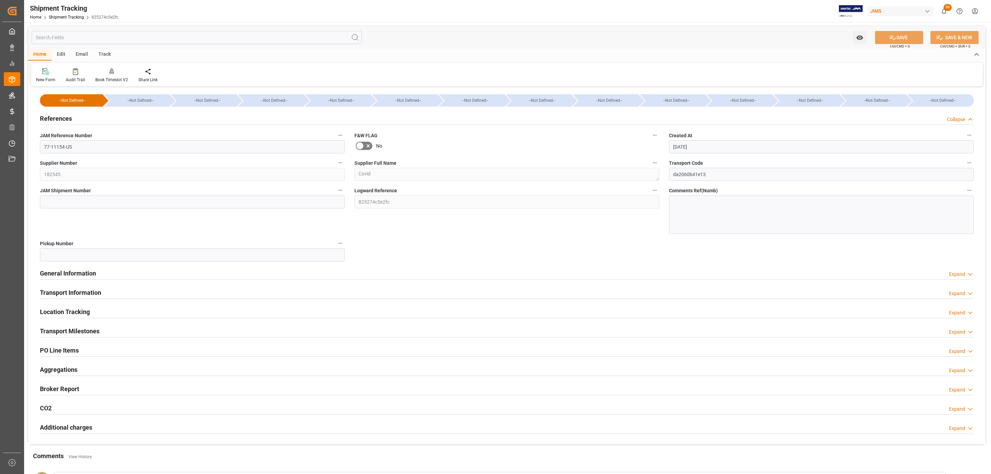
click at [103, 195] on div "JAM Shipment Number" at bounding box center [192, 209] width 315 height 53
click at [95, 202] on input at bounding box center [192, 201] width 305 height 13
paste input "73100"
type input "73100"
click at [885, 41] on button "SAVE" at bounding box center [899, 37] width 48 height 13
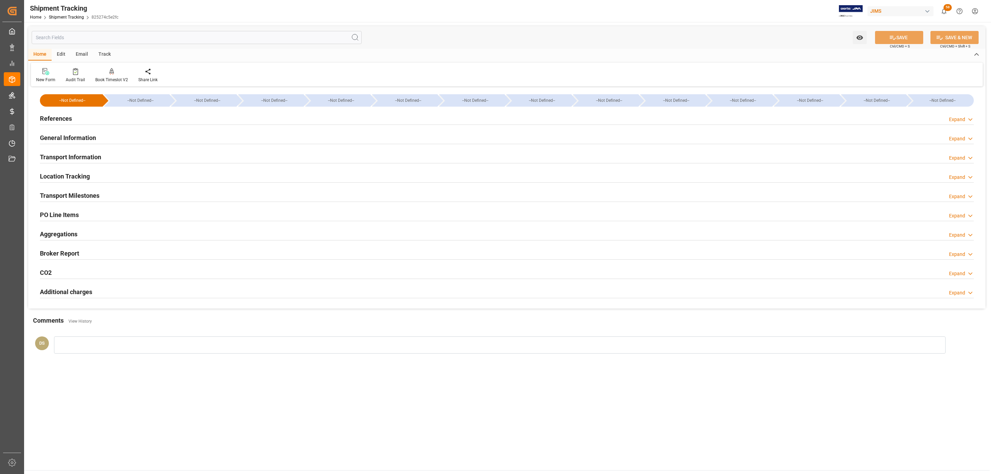
click at [81, 155] on h2 "Transport Information" at bounding box center [70, 156] width 61 height 9
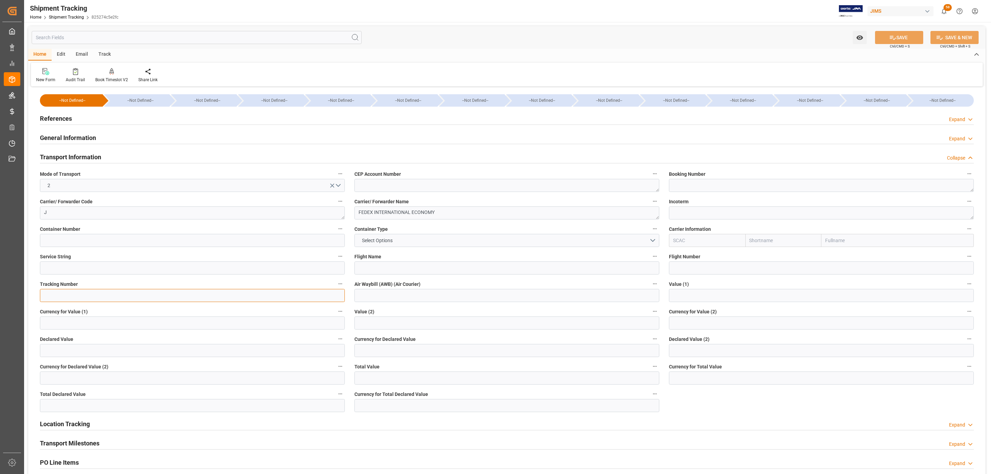
click at [169, 294] on input at bounding box center [192, 295] width 305 height 13
paste input "3933 5325 4415"
type input "3933 5325 4415"
click at [399, 300] on input at bounding box center [506, 295] width 305 height 13
paste input "3933 5325 4415"
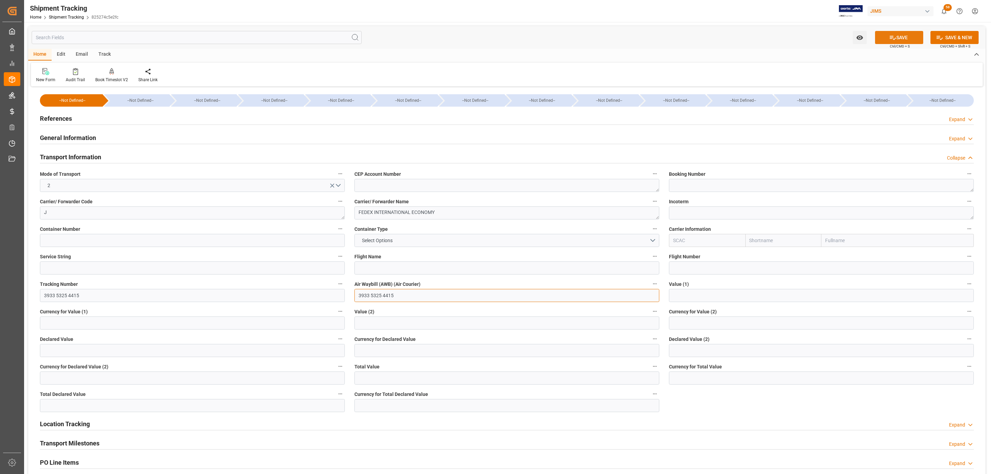
type input "3933 5325 4415"
click at [899, 34] on button "SAVE" at bounding box center [899, 37] width 48 height 13
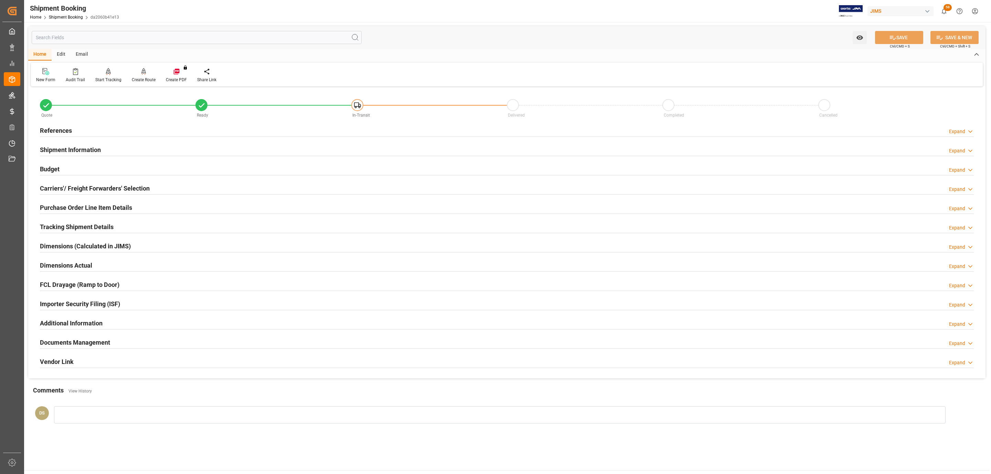
click at [95, 189] on h2 "Carriers'/ Freight Forwarders' Selection" at bounding box center [95, 188] width 110 height 9
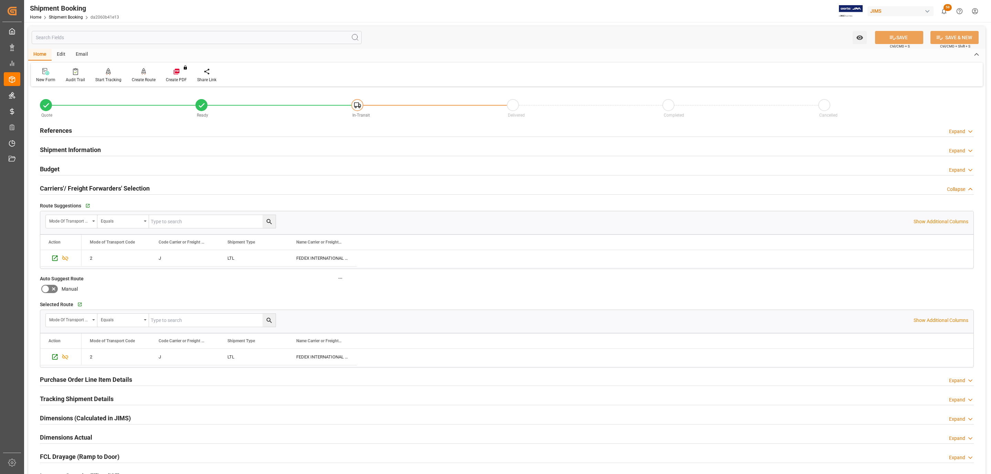
click at [57, 158] on div "Shipment Information Expand" at bounding box center [507, 149] width 944 height 19
click at [60, 164] on div "Budget Expand" at bounding box center [507, 168] width 934 height 13
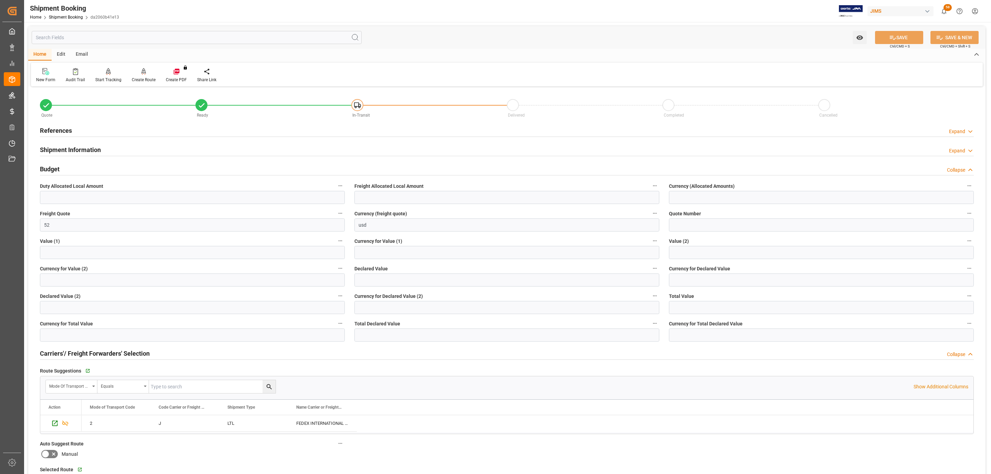
click at [107, 123] on div "References Expand" at bounding box center [507, 130] width 944 height 19
click at [106, 126] on div "References Expand" at bounding box center [507, 130] width 934 height 13
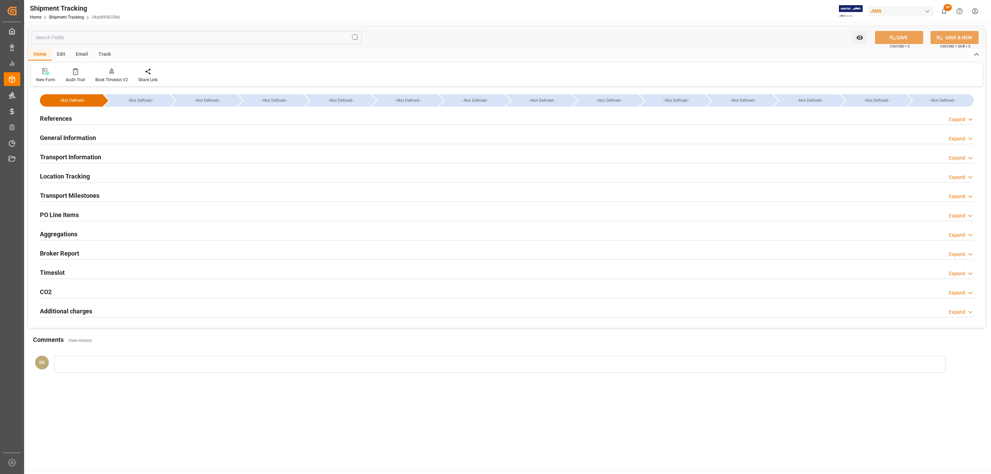
click at [127, 116] on div "References Expand" at bounding box center [507, 118] width 934 height 13
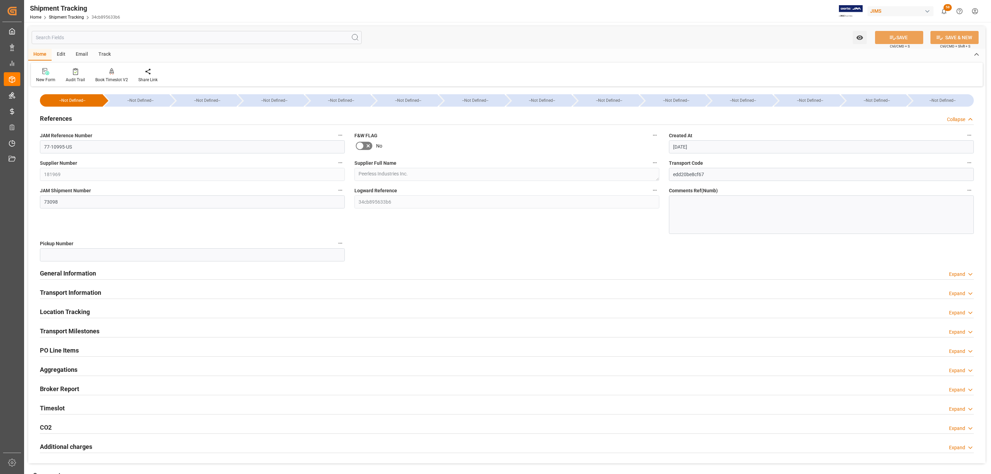
click at [127, 116] on div "References Collapse" at bounding box center [507, 118] width 934 height 13
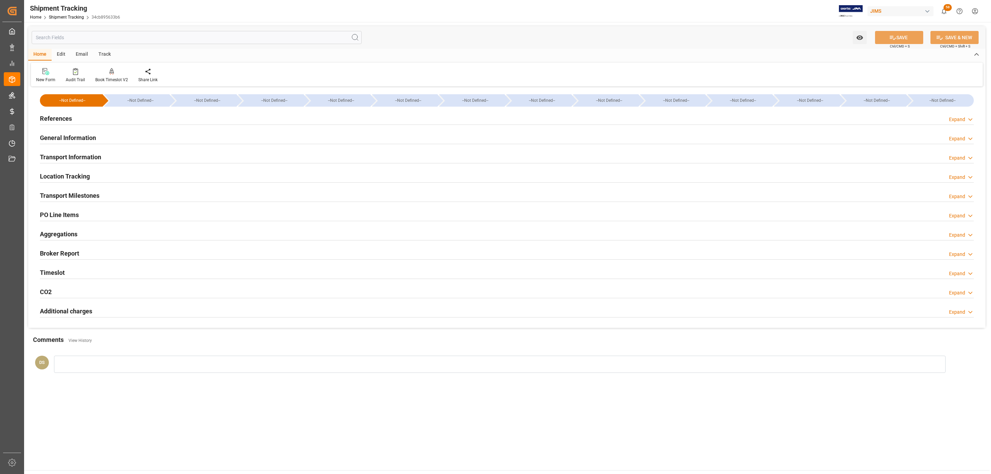
click at [76, 213] on h2 "PO Line Items" at bounding box center [59, 214] width 39 height 9
click at [64, 215] on h2 "PO Line Items" at bounding box center [59, 214] width 39 height 9
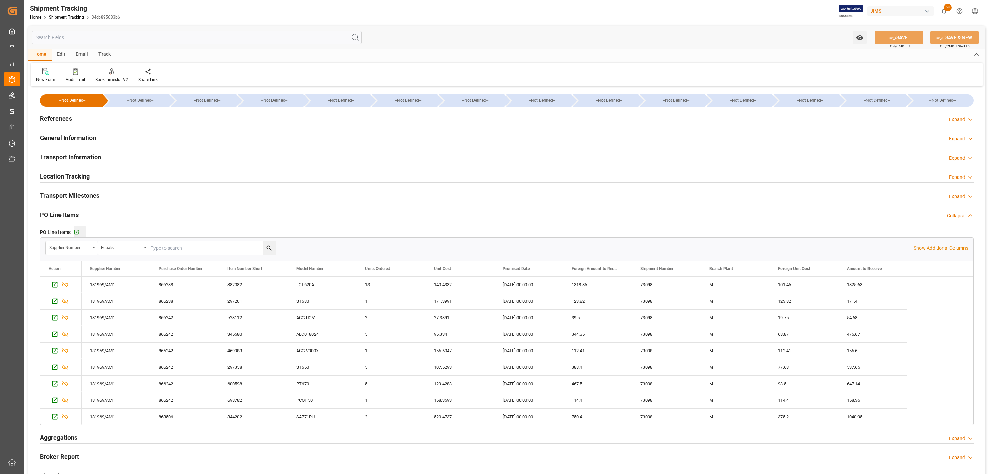
click at [77, 230] on button "Go to Purchase Order Line Item Grid" at bounding box center [80, 232] width 12 height 12
click at [119, 116] on div "References Expand" at bounding box center [507, 118] width 934 height 13
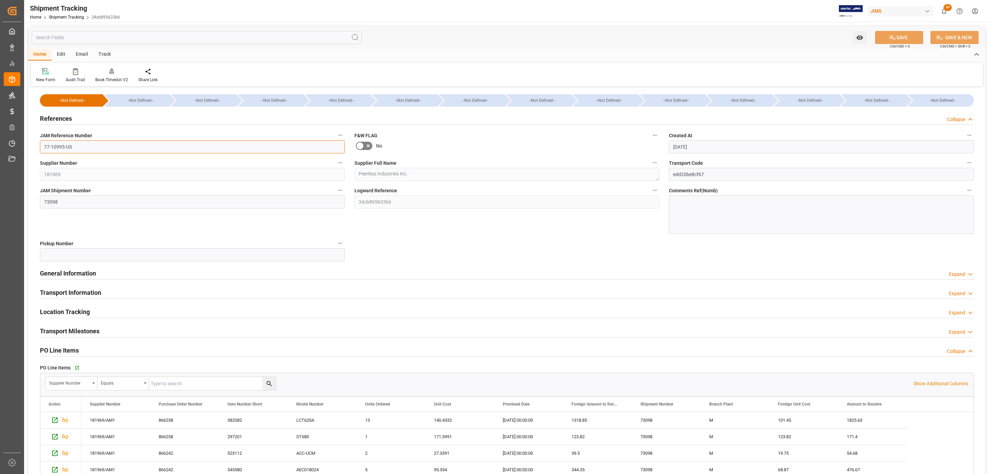
click at [87, 148] on input "77-10995-US" at bounding box center [192, 146] width 305 height 13
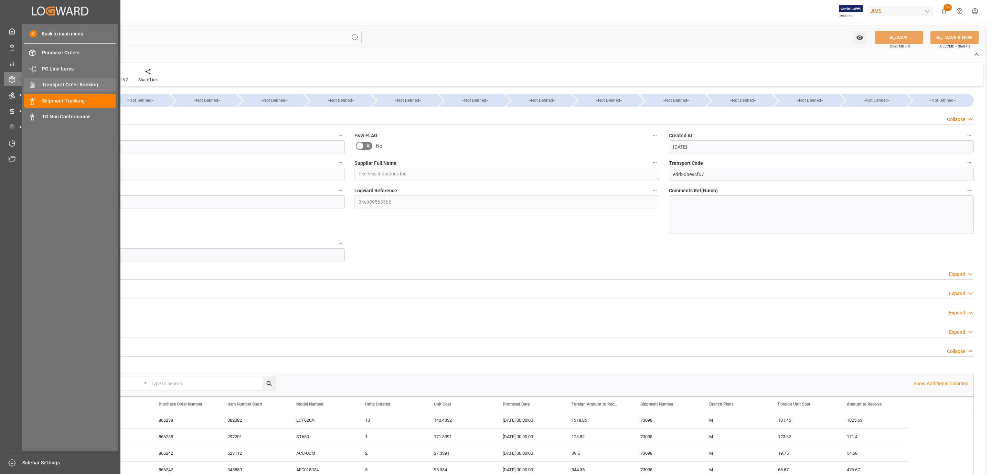
click at [77, 86] on span "Transport Order Booking" at bounding box center [79, 84] width 74 height 7
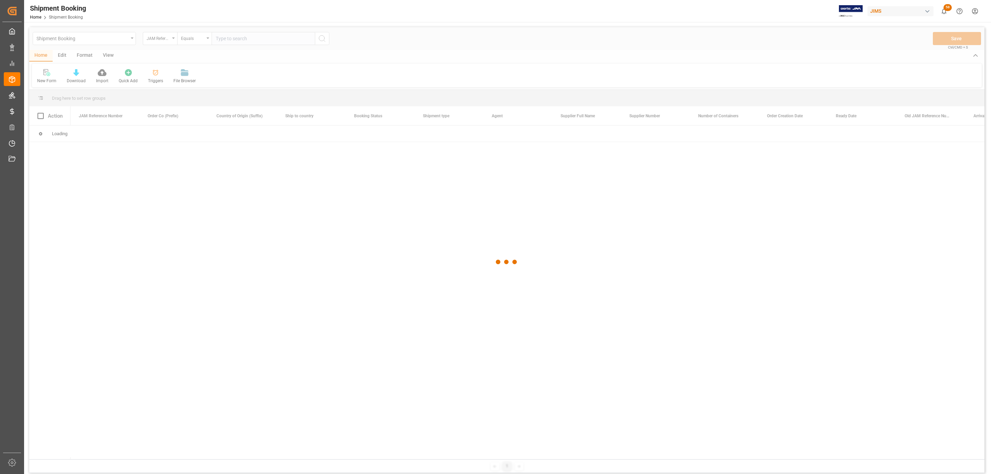
paste input "77-10995-US"
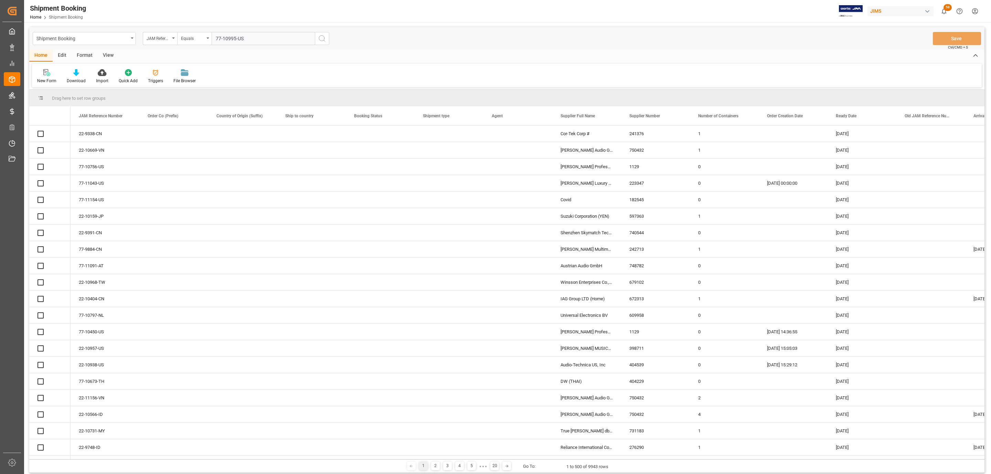
type input "77-10995-US"
click at [325, 40] on icon "search button" at bounding box center [322, 38] width 8 height 8
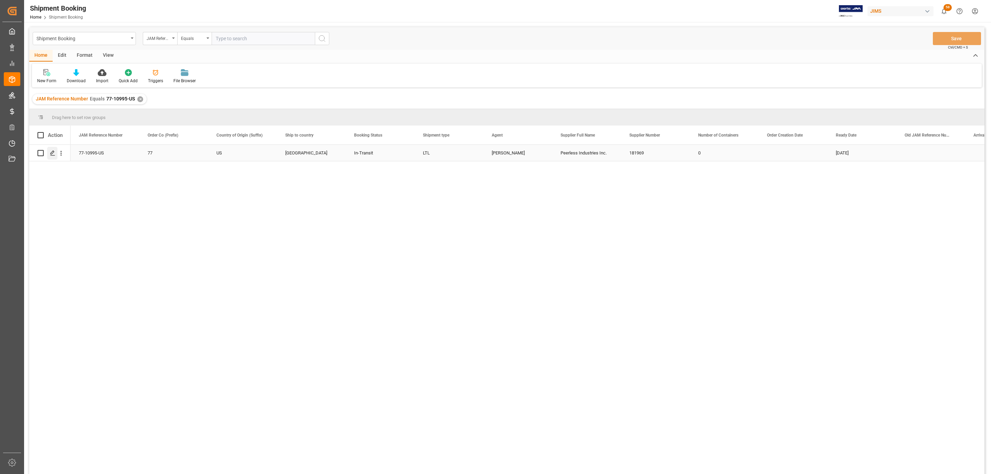
click at [52, 155] on icon "Press SPACE to select this row." at bounding box center [53, 153] width 6 height 6
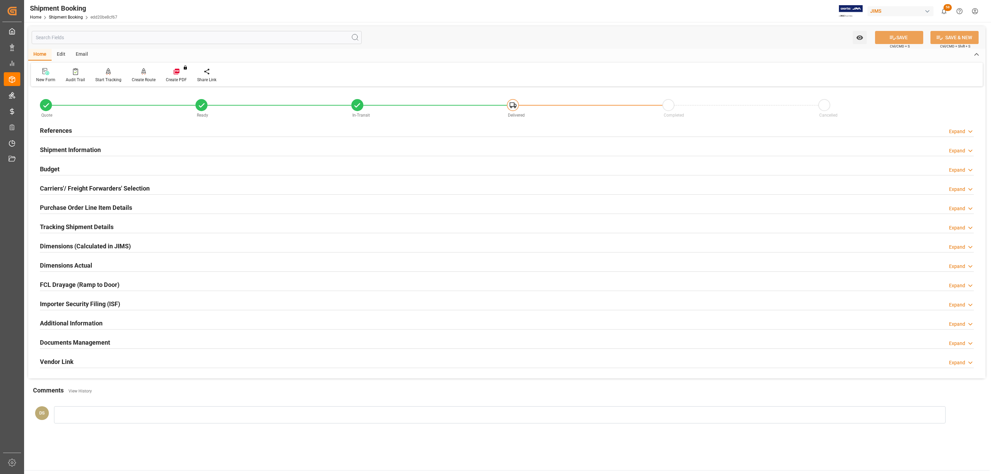
type input "133.0151"
type input "0"
type input "3659.63"
click at [133, 189] on h2 "Carriers'/ Freight Forwarders' Selection" at bounding box center [95, 188] width 110 height 9
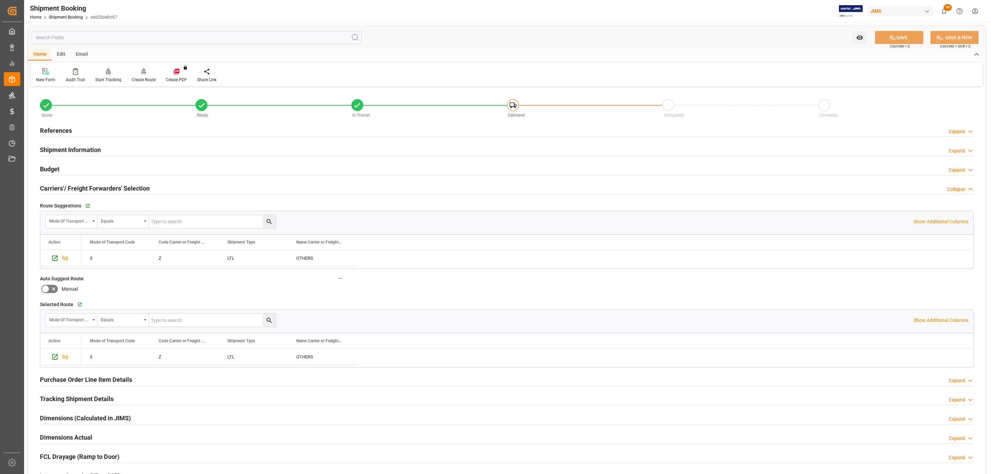
click at [133, 189] on h2 "Carriers'/ Freight Forwarders' Selection" at bounding box center [95, 188] width 110 height 9
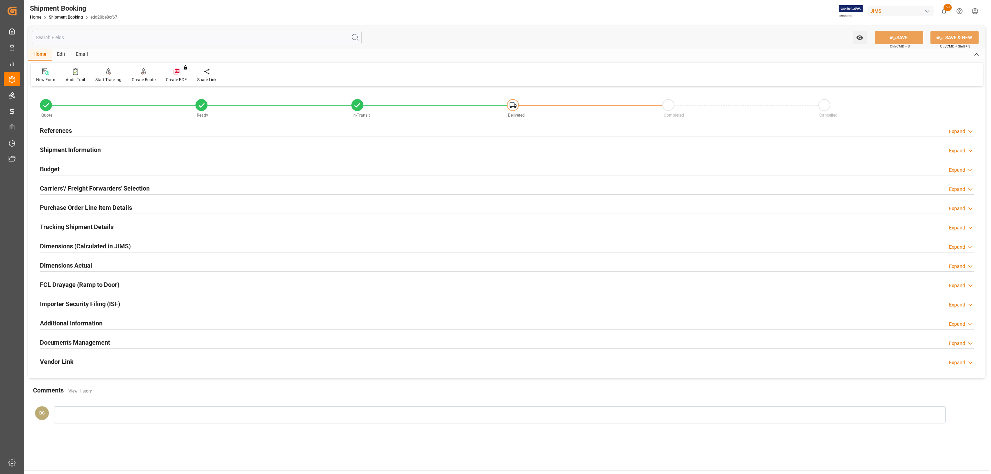
click at [98, 168] on div "Budget Expand" at bounding box center [507, 168] width 934 height 13
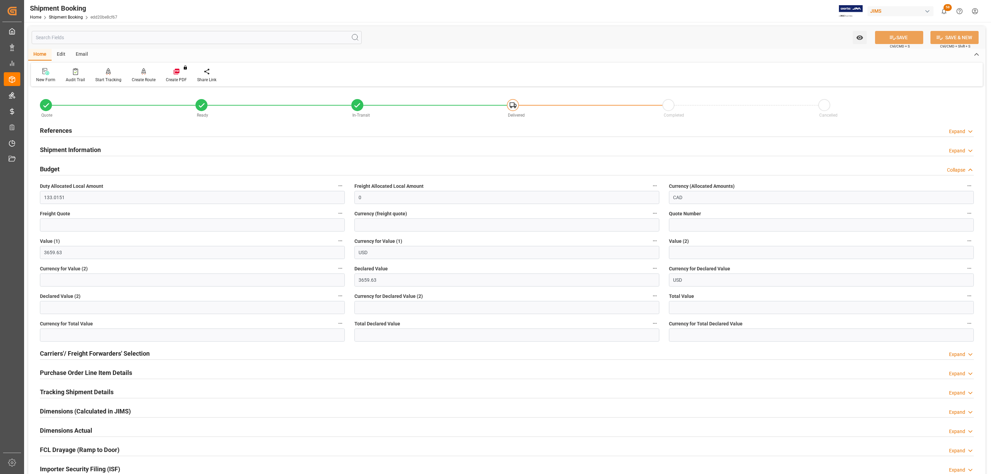
click at [73, 169] on div "Budget Collapse" at bounding box center [507, 168] width 934 height 13
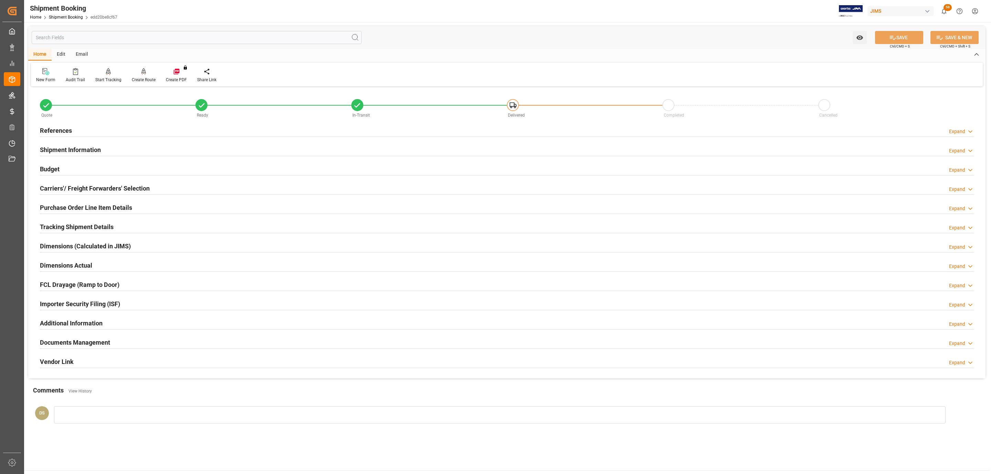
click at [84, 338] on div "Documents Management" at bounding box center [75, 342] width 70 height 13
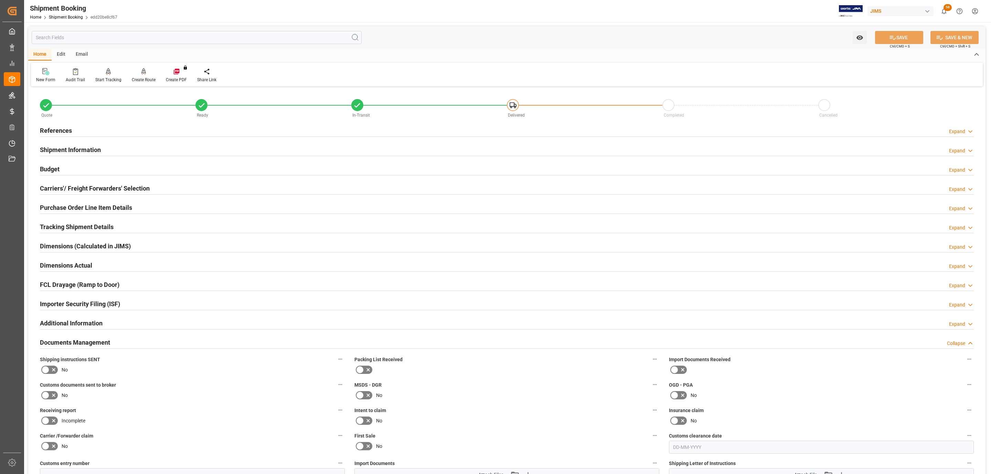
click at [47, 370] on icon at bounding box center [45, 370] width 8 height 8
click at [0, 0] on input "checkbox" at bounding box center [0, 0] width 0 height 0
click at [49, 392] on icon at bounding box center [45, 395] width 8 height 8
click at [0, 0] on input "checkbox" at bounding box center [0, 0] width 0 height 0
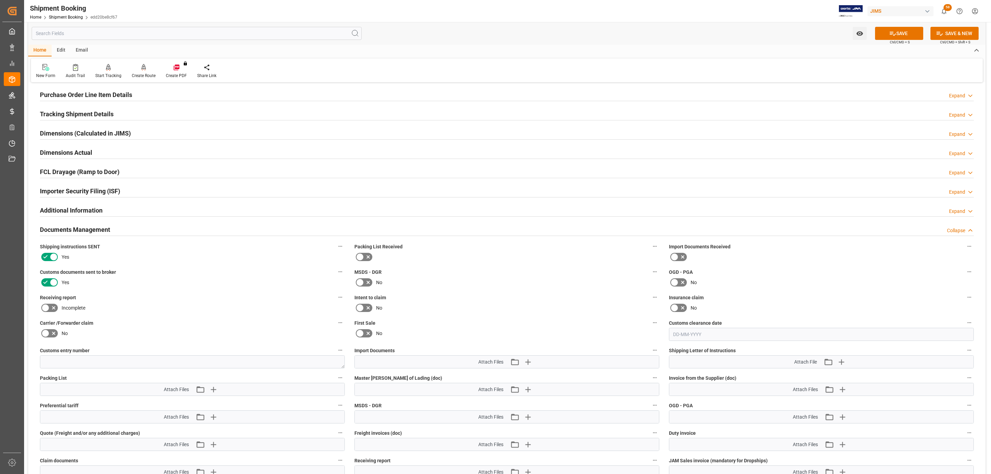
scroll to position [155, 0]
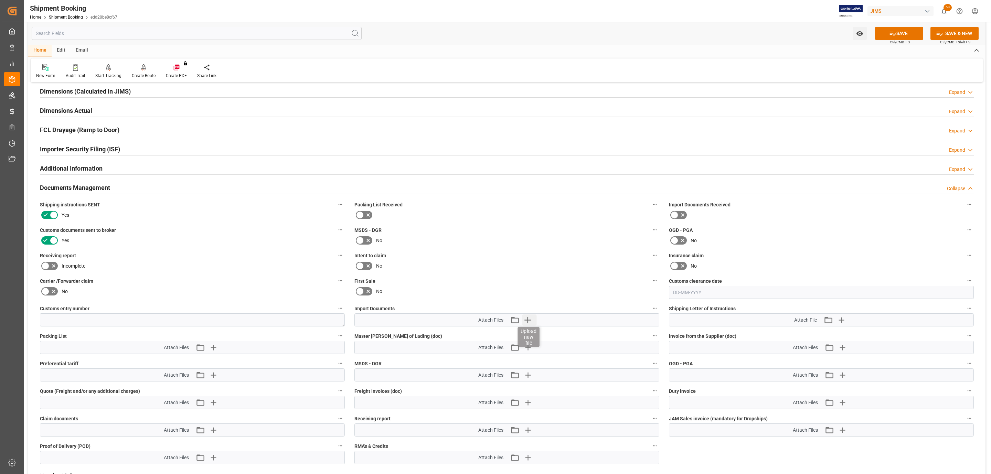
click at [527, 323] on icon "button" at bounding box center [527, 320] width 11 height 11
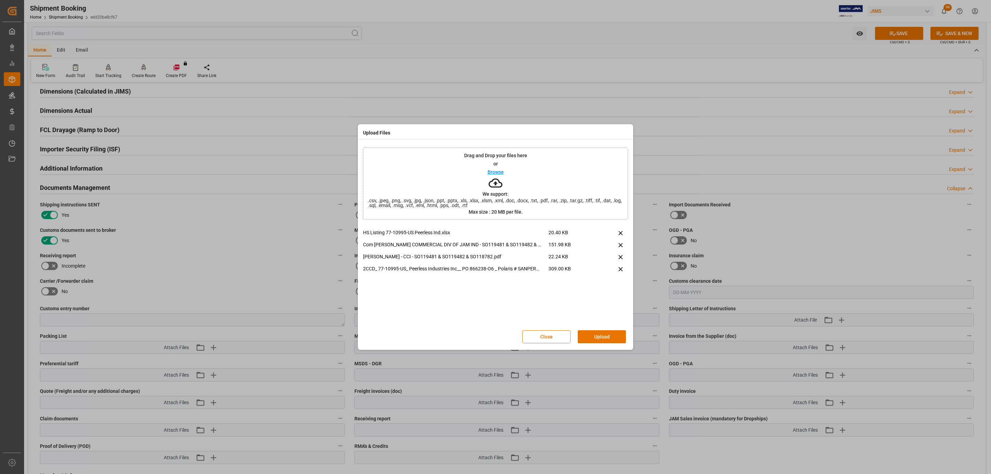
click at [607, 334] on button "Upload" at bounding box center [602, 336] width 48 height 13
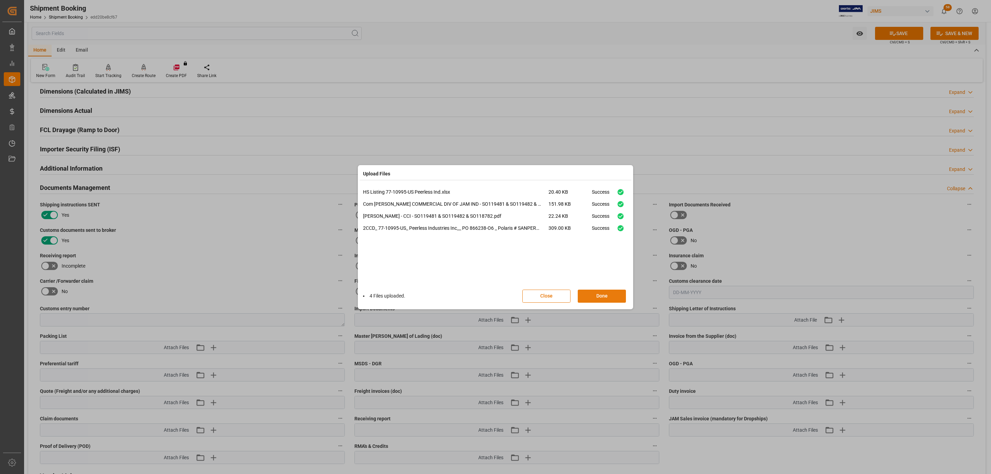
click at [578, 294] on button "Done" at bounding box center [602, 296] width 48 height 13
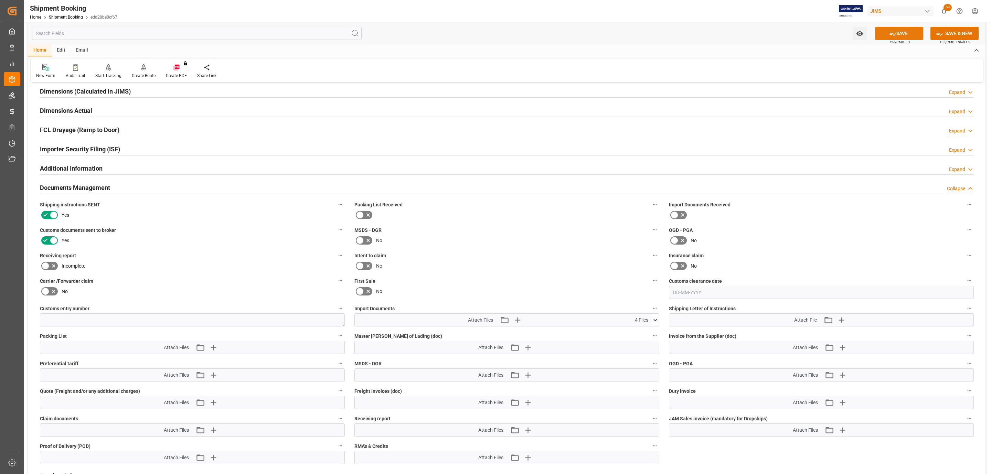
click at [887, 35] on button "SAVE" at bounding box center [899, 33] width 48 height 13
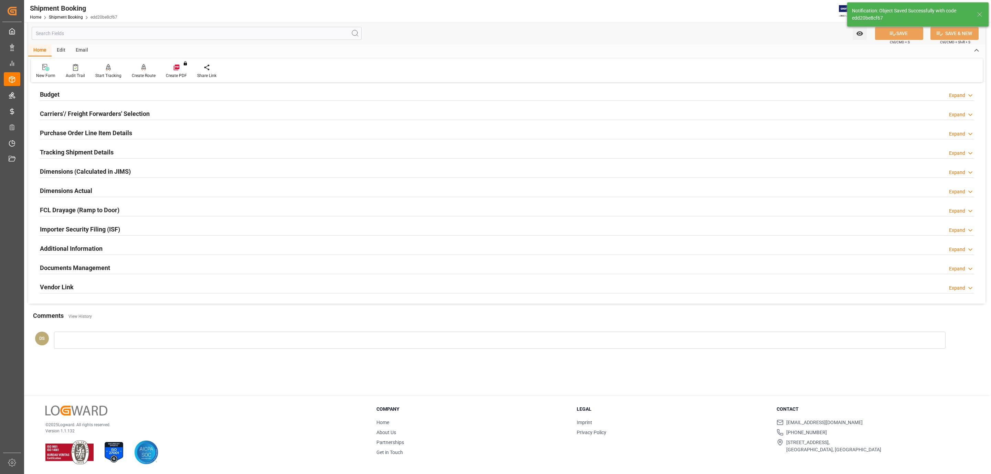
scroll to position [75, 0]
click at [104, 112] on h2 "Carriers'/ Freight Forwarders' Selection" at bounding box center [95, 113] width 110 height 9
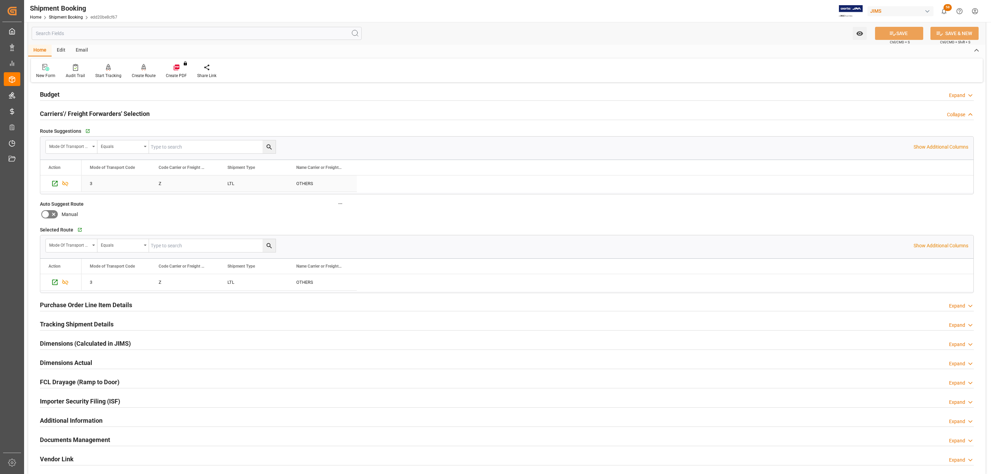
scroll to position [155, 0]
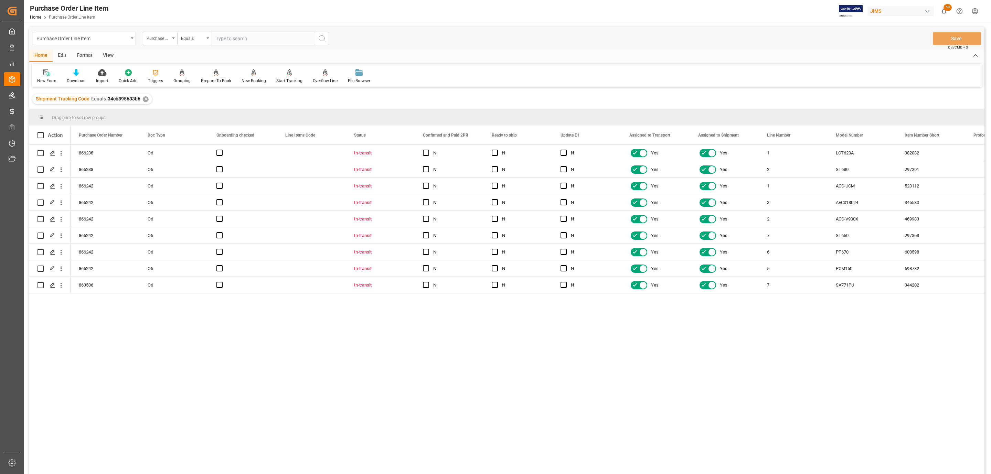
click at [106, 59] on div "View" at bounding box center [108, 56] width 21 height 12
drag, startPoint x: 74, startPoint y: 78, endPoint x: 80, endPoint y: 83, distance: 7.6
click at [74, 78] on div "Standard Templates" at bounding box center [78, 81] width 34 height 6
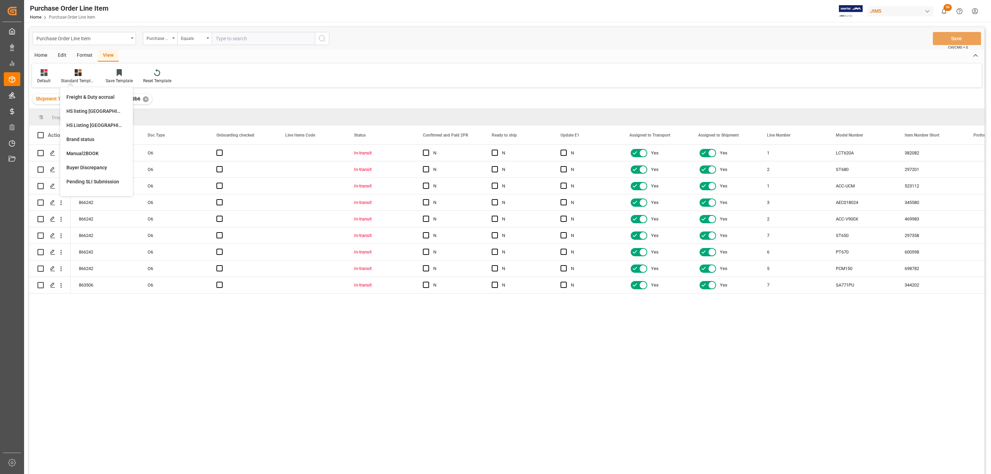
click at [112, 125] on div "HS Listing CANADA" at bounding box center [96, 125] width 60 height 7
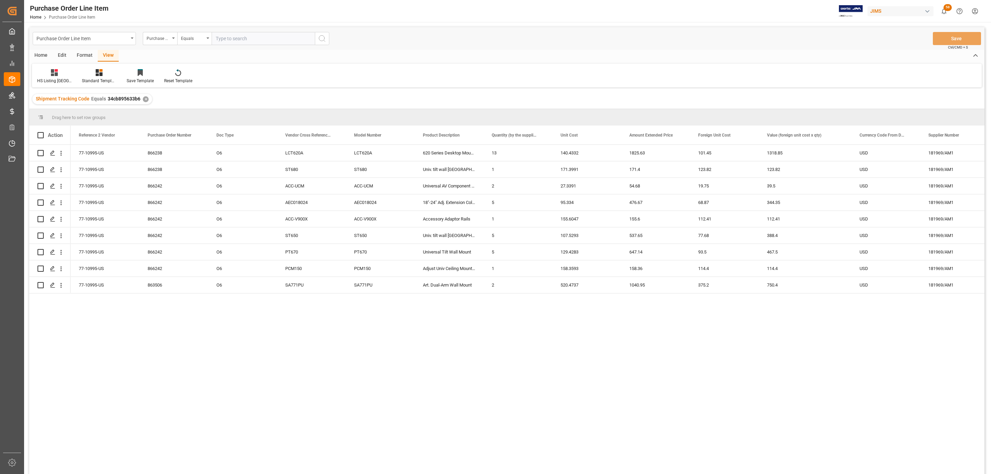
click at [39, 50] on div "Home" at bounding box center [40, 56] width 23 height 12
click at [41, 134] on span at bounding box center [41, 135] width 6 height 6
click at [43, 132] on input "checkbox" at bounding box center [43, 132] width 0 height 0
checkbox input "true"
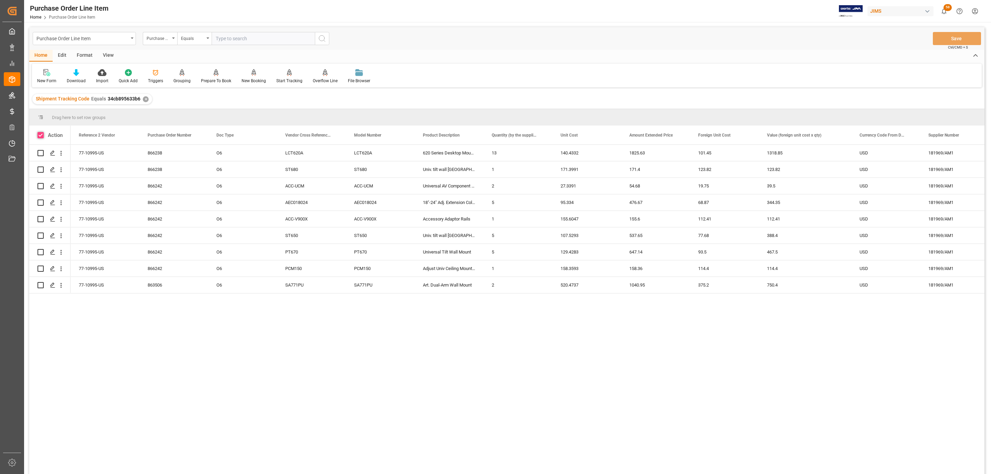
checkbox input "true"
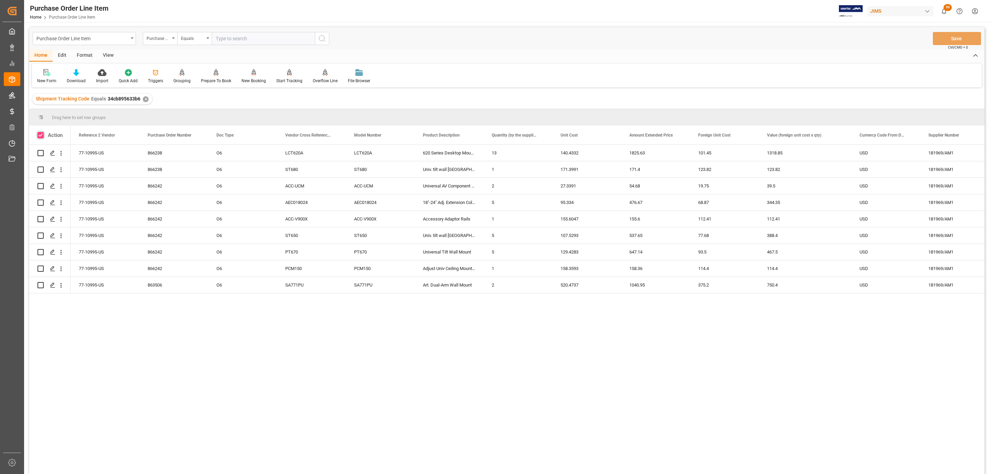
checkbox input "true"
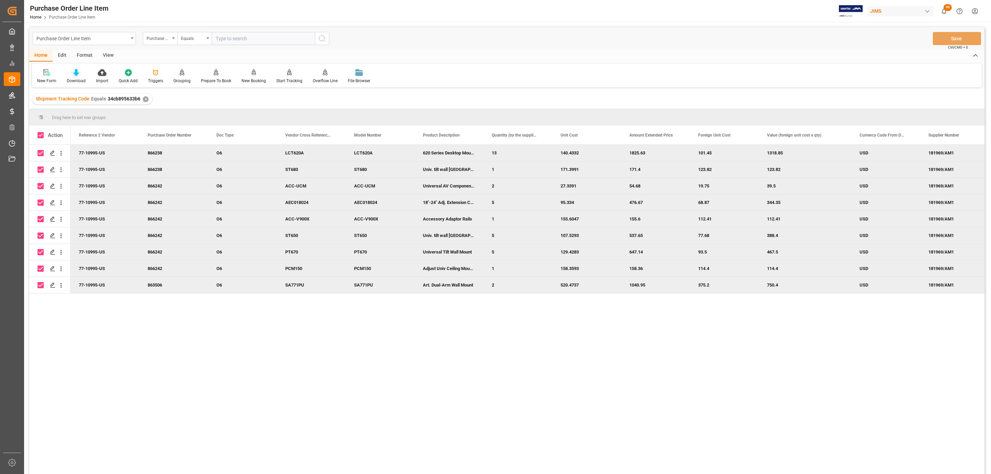
click at [67, 73] on div at bounding box center [76, 72] width 19 height 7
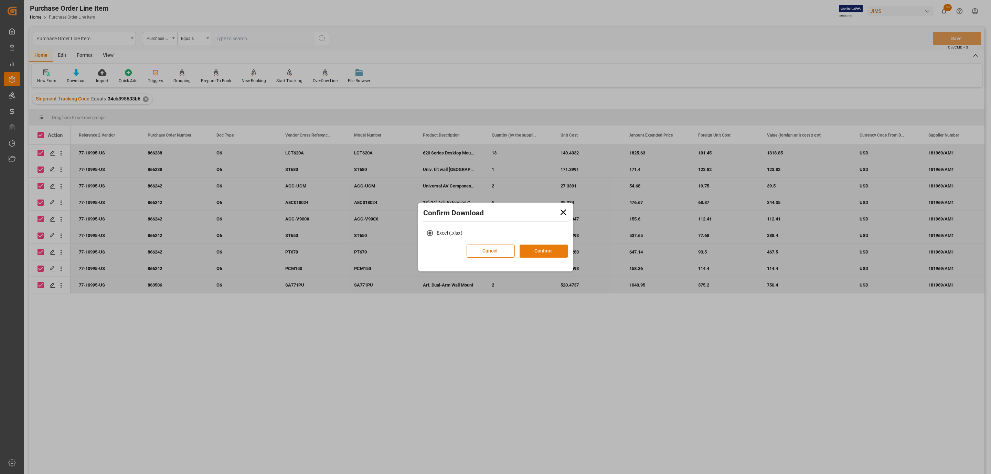
click at [554, 250] on button "Confirm" at bounding box center [544, 251] width 48 height 13
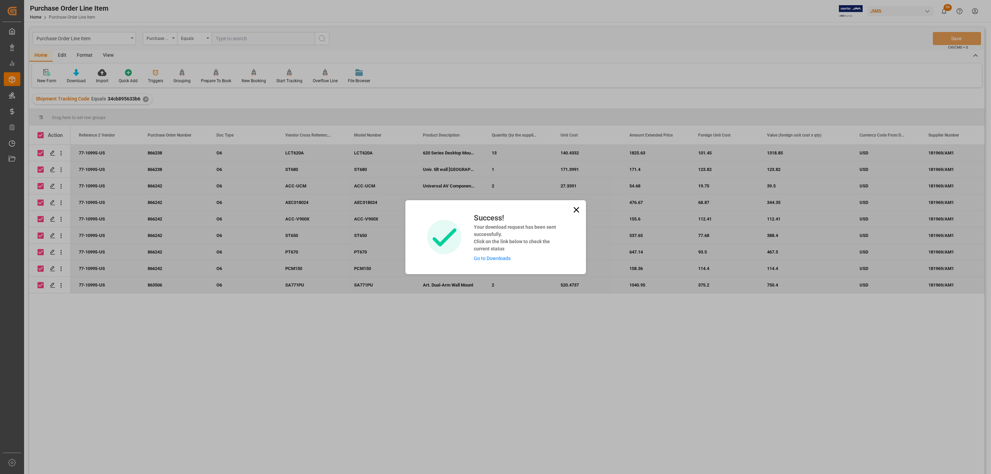
click at [488, 256] on link "Go to Downloads" at bounding box center [492, 259] width 37 height 6
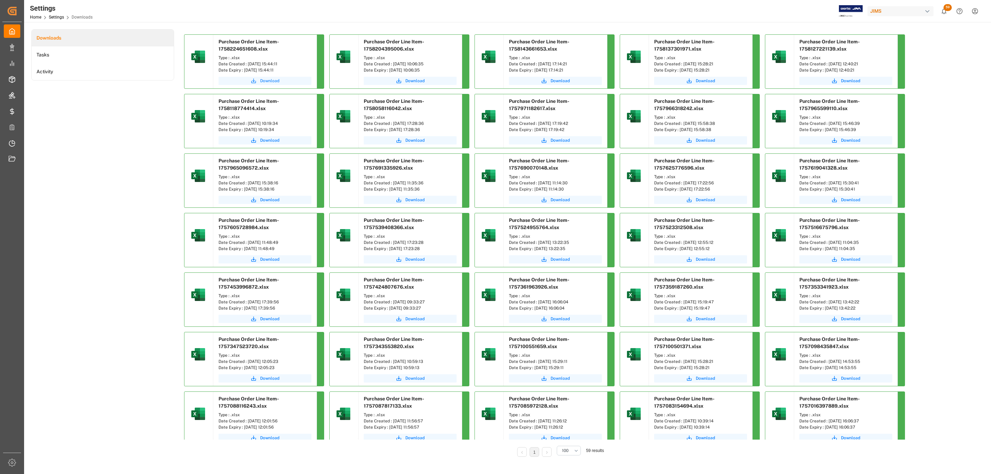
click at [266, 79] on span "Download" at bounding box center [269, 81] width 19 height 6
click at [263, 77] on button "Download" at bounding box center [265, 81] width 93 height 8
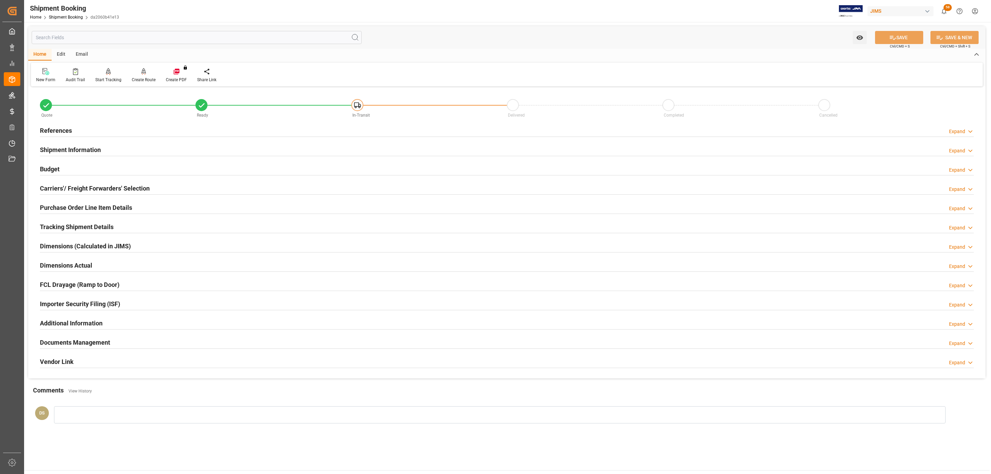
click at [95, 126] on div "References Expand" at bounding box center [507, 130] width 934 height 13
